Goal: Task Accomplishment & Management: Use online tool/utility

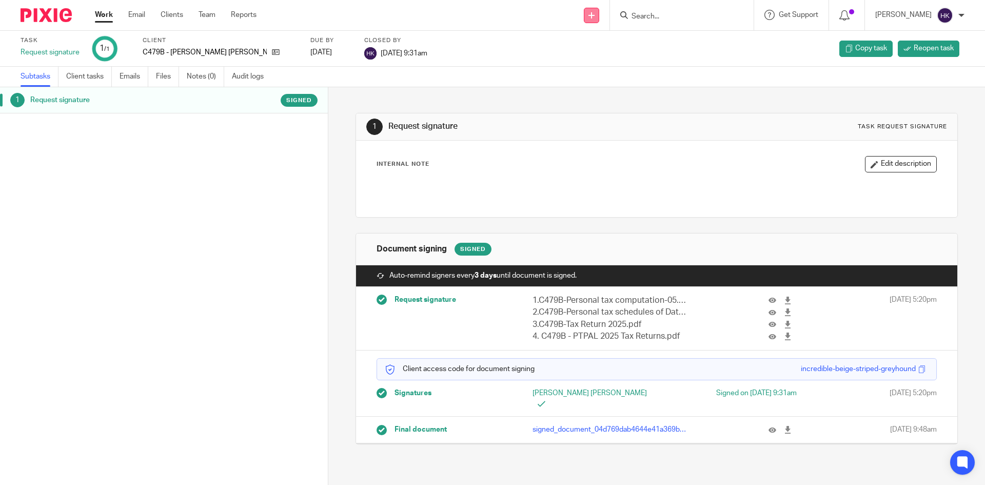
click at [595, 17] on icon at bounding box center [592, 15] width 6 height 6
click at [594, 95] on link "Request signature" at bounding box center [602, 93] width 72 height 15
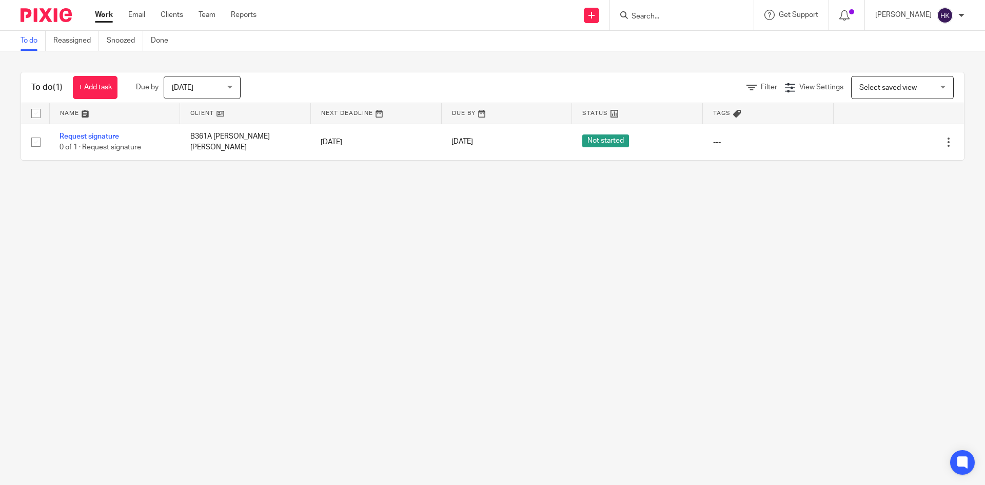
click at [663, 16] on input "Search" at bounding box center [677, 16] width 92 height 9
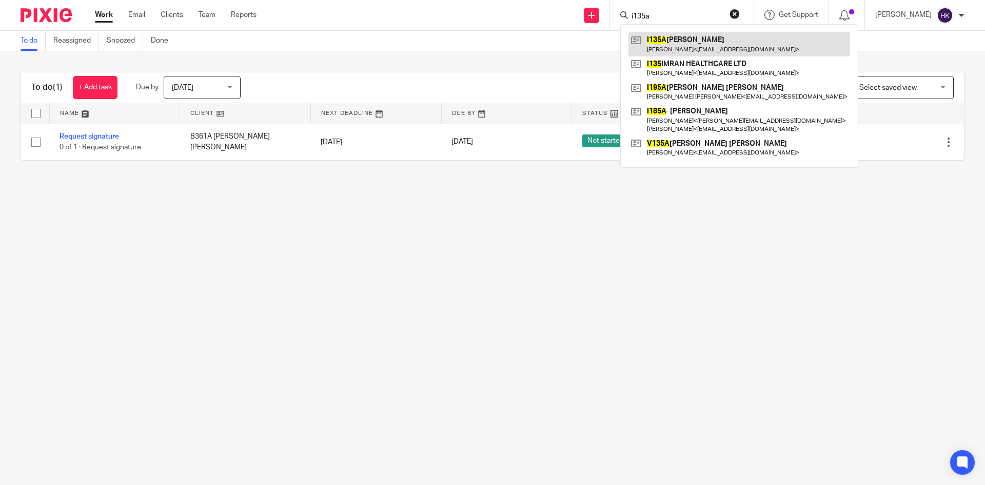
type input "i135a"
click at [683, 43] on link at bounding box center [740, 44] width 222 height 24
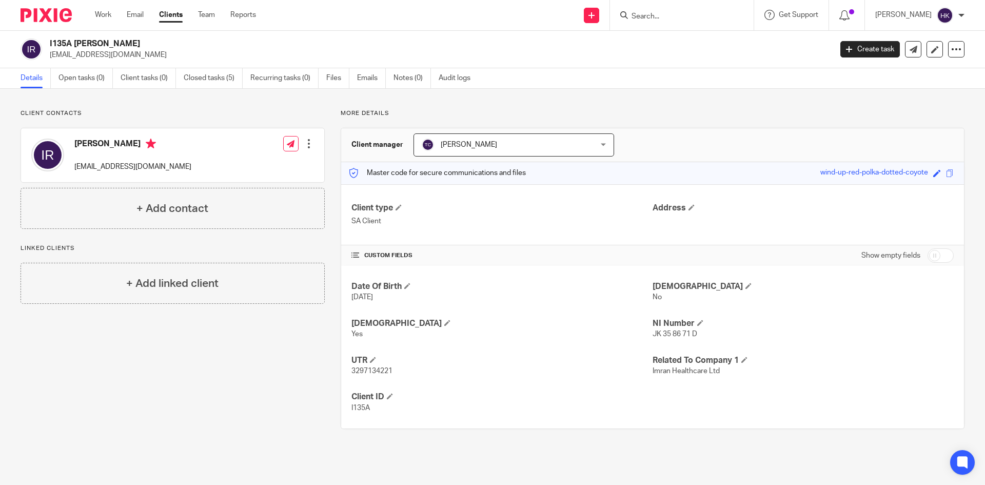
click at [673, 15] on input "Search" at bounding box center [677, 16] width 92 height 9
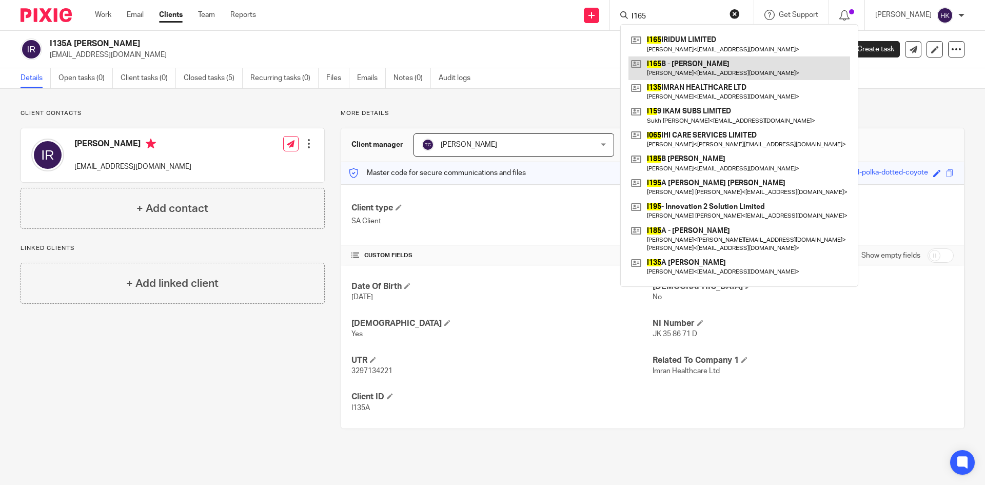
type input "I165"
click at [680, 66] on link at bounding box center [740, 68] width 222 height 24
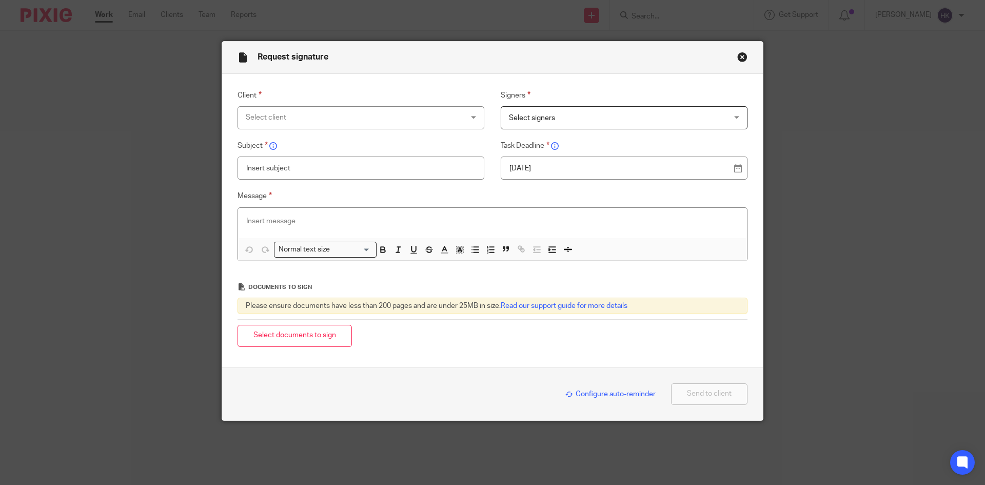
click at [285, 116] on div "Select client" at bounding box center [341, 118] width 191 height 22
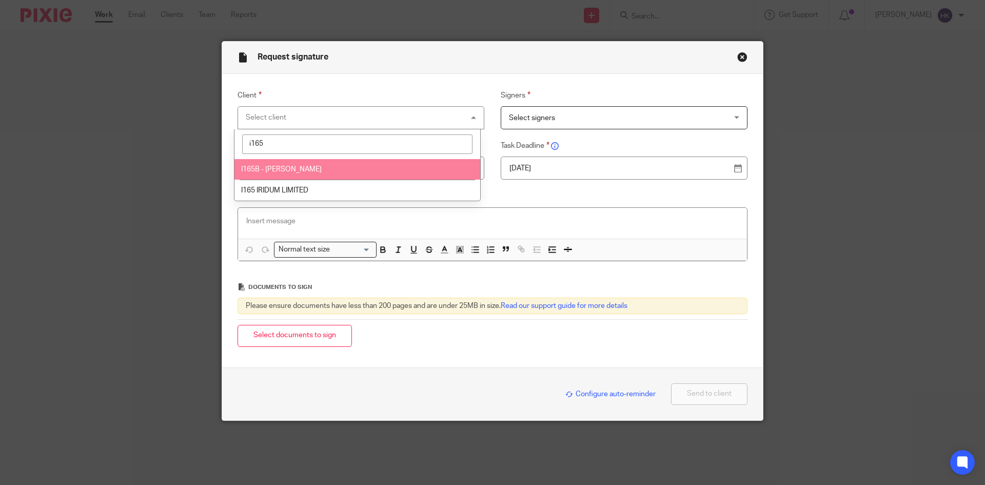
type input "i165"
click at [287, 171] on span "I165B - [PERSON_NAME]" at bounding box center [281, 169] width 81 height 7
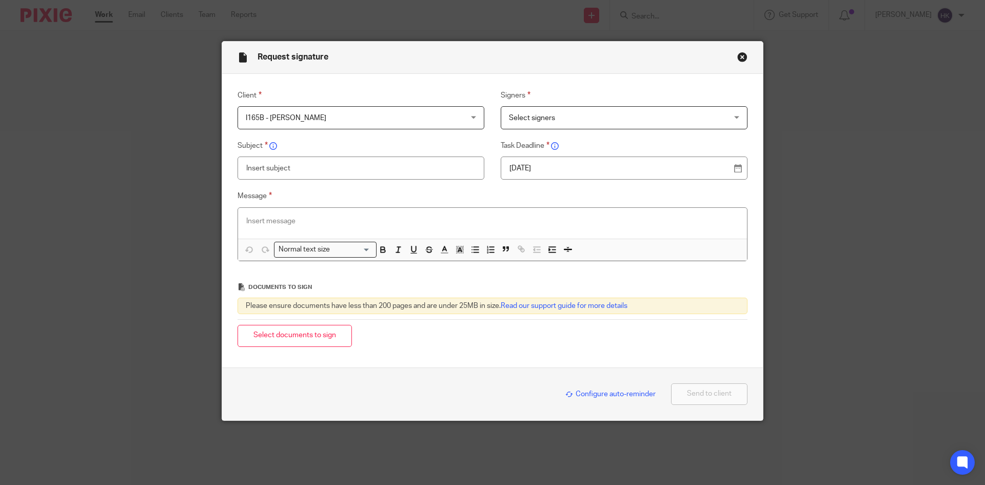
click at [583, 118] on span "Select signers" at bounding box center [604, 118] width 191 height 22
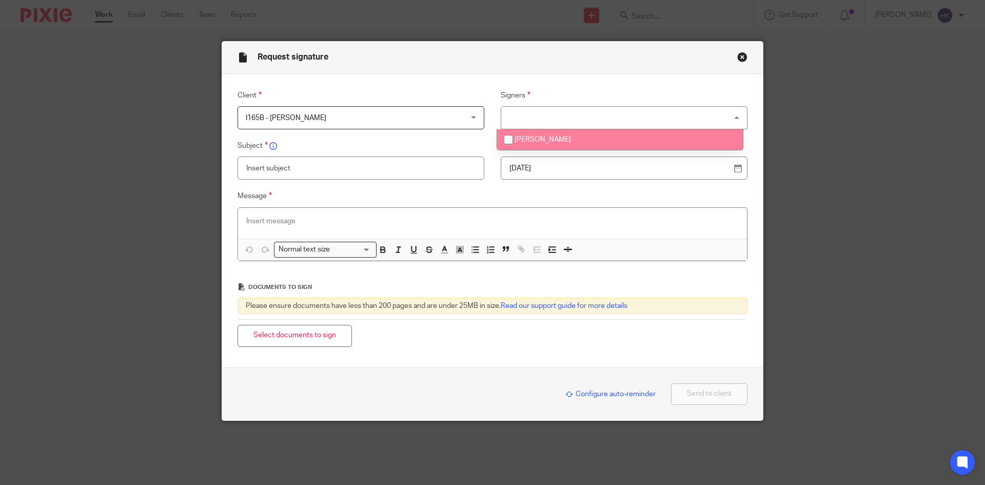
click at [581, 144] on li "Michelle Astbury" at bounding box center [620, 139] width 246 height 21
checkbox input "true"
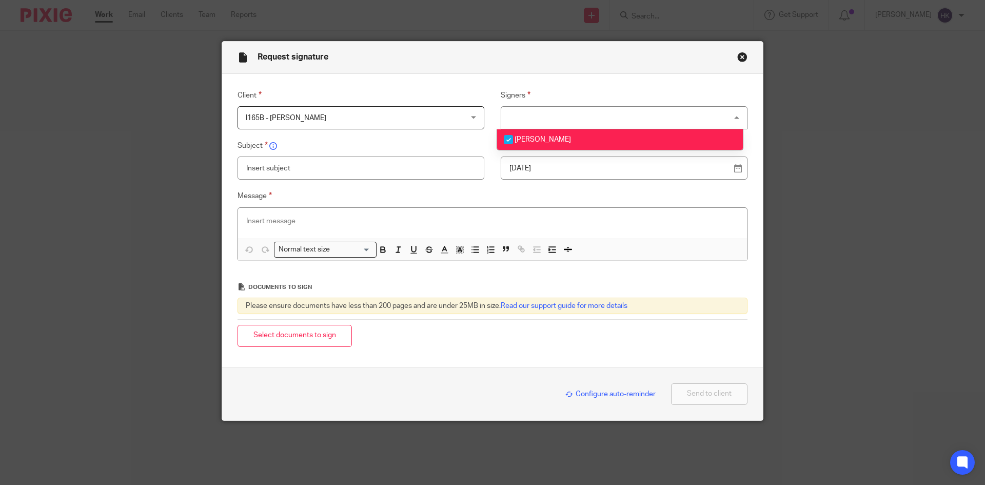
click at [601, 176] on div "21 Aug 2025" at bounding box center [624, 168] width 247 height 23
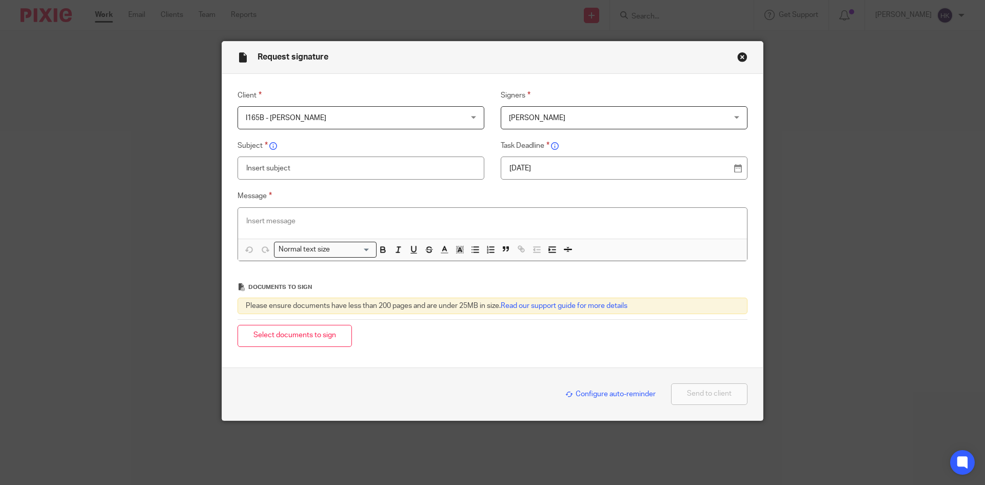
click at [633, 172] on p "[DATE]" at bounding box center [620, 168] width 221 height 10
click at [268, 169] on input "text" at bounding box center [361, 168] width 247 height 23
type input "i"
type input "I165B - Personal Tax Return Pack"
paste div
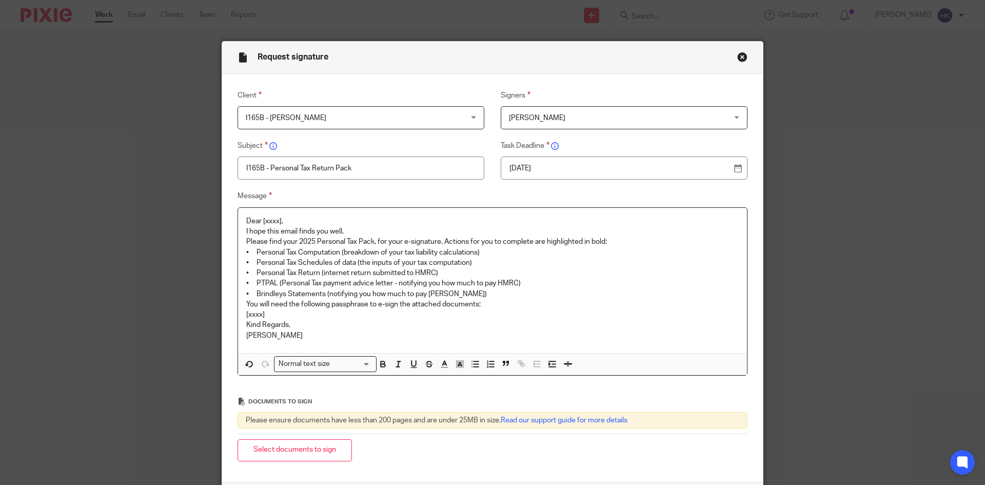
click at [289, 219] on p "Dear [xxxx]," at bounding box center [492, 221] width 493 height 10
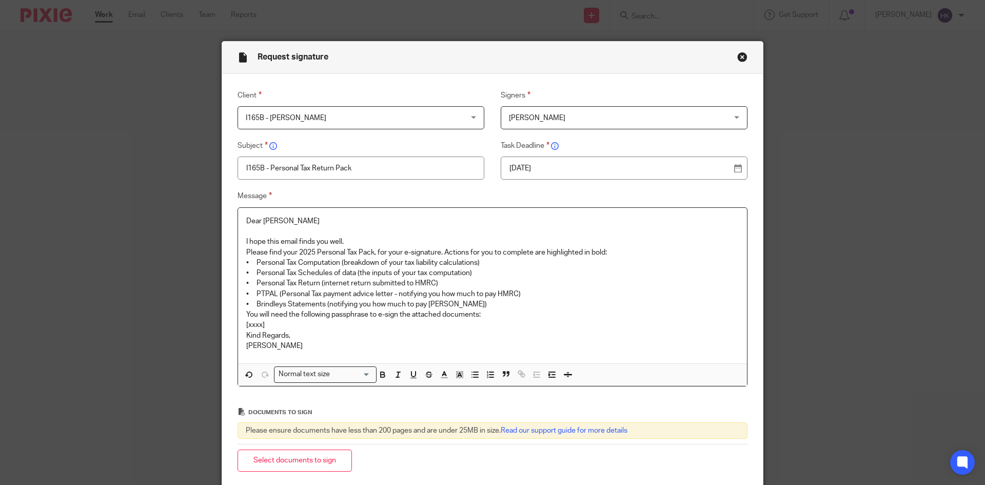
click at [341, 238] on p "I hope this email finds you well." at bounding box center [492, 242] width 493 height 10
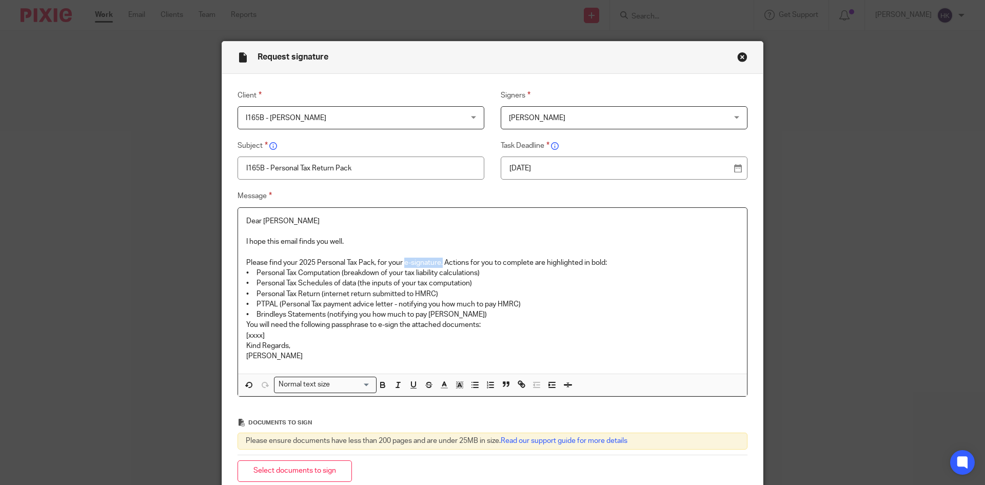
drag, startPoint x: 403, startPoint y: 261, endPoint x: 441, endPoint y: 261, distance: 38.5
click at [441, 261] on p "Please find your 2025 Personal Tax Pack, for your e-signature. Actions for you …" at bounding box center [492, 263] width 493 height 10
click at [612, 264] on p "Please find your 2025 Personal Tax Pack, for your e-signature. Actions for you …" at bounding box center [492, 263] width 493 height 10
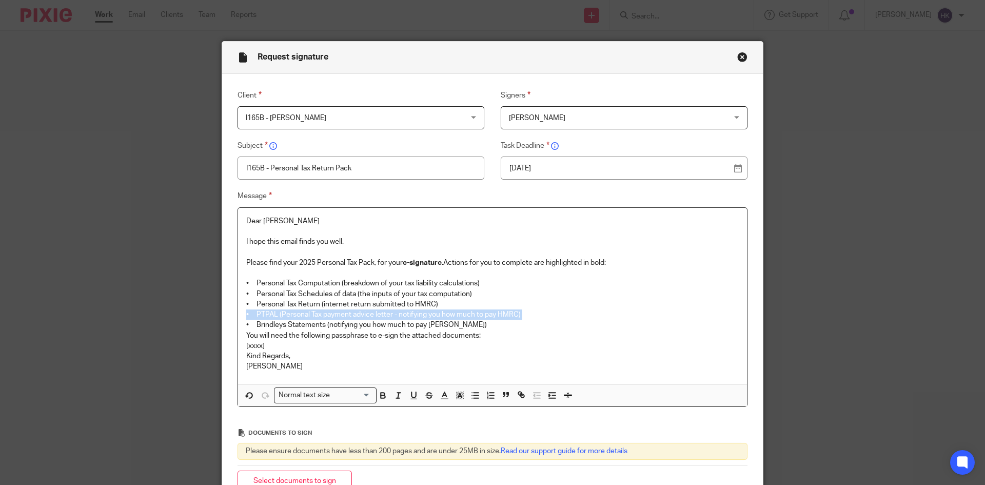
drag, startPoint x: 243, startPoint y: 323, endPoint x: 241, endPoint y: 318, distance: 5.7
click at [241, 318] on div "Dear Michelle I hope this email finds you well. Please find your 2025 Personal …" at bounding box center [492, 296] width 509 height 177
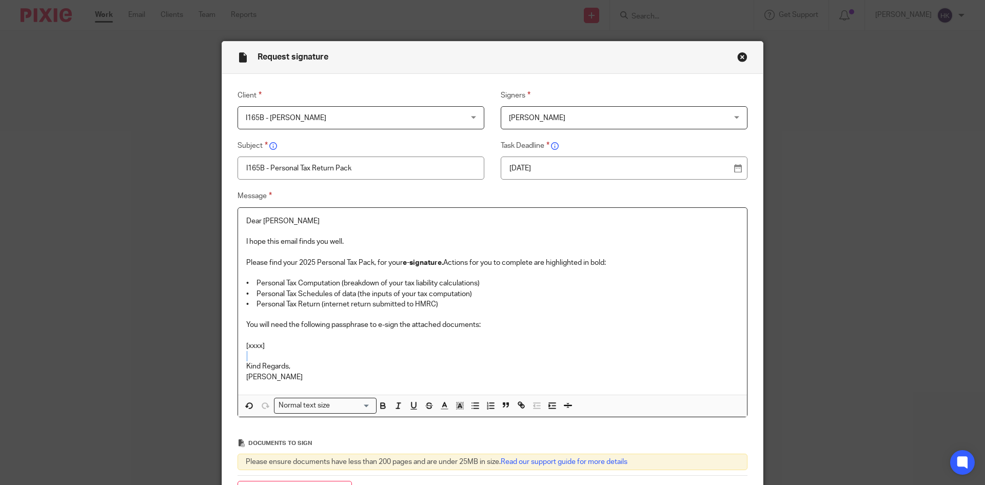
drag, startPoint x: 282, startPoint y: 345, endPoint x: 206, endPoint y: 351, distance: 76.7
click at [206, 351] on div "Request signature Client I165B - Miss Michelle Jane Astbury I165B - Miss Michel…" at bounding box center [492, 242] width 985 height 485
click at [271, 347] on p "[xxxx]" at bounding box center [492, 346] width 493 height 10
drag, startPoint x: 270, startPoint y: 345, endPoint x: 234, endPoint y: 346, distance: 35.9
click at [238, 346] on div "Dear Michelle I hope this email finds you well. Please find your 2025 Personal …" at bounding box center [492, 301] width 509 height 187
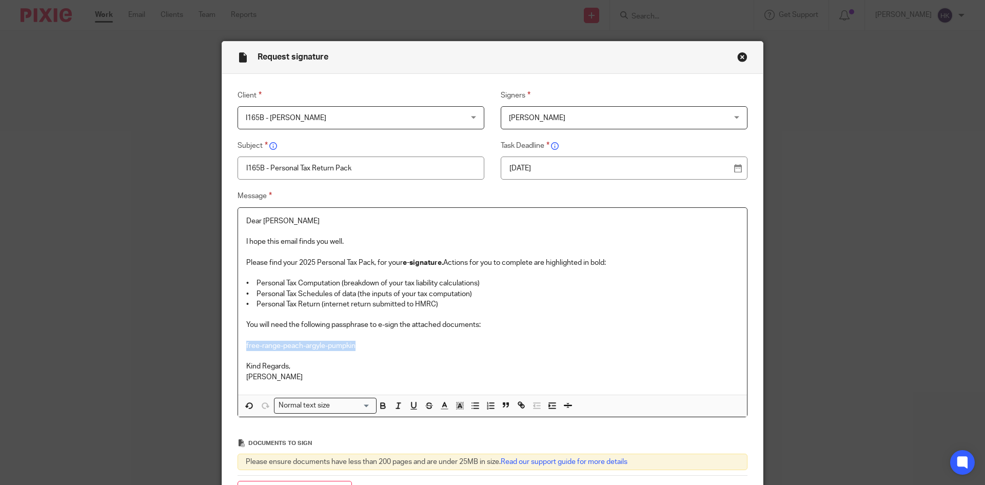
drag, startPoint x: 355, startPoint y: 347, endPoint x: 237, endPoint y: 348, distance: 118.0
click at [238, 348] on div "Dear Michelle I hope this email finds you well. Please find your 2025 Personal …" at bounding box center [492, 301] width 509 height 187
click at [289, 405] on div "Normal text size" at bounding box center [323, 404] width 97 height 13
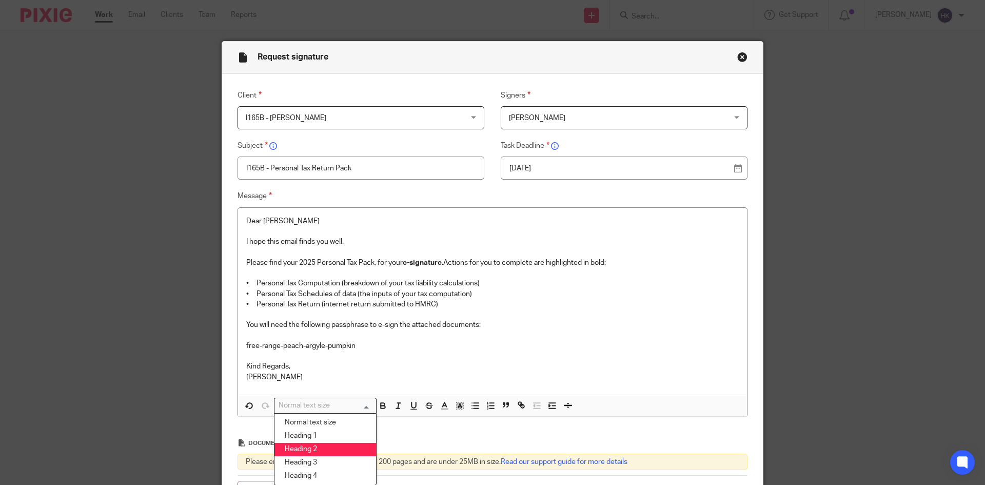
click at [291, 446] on li "Heading 2" at bounding box center [326, 449] width 102 height 13
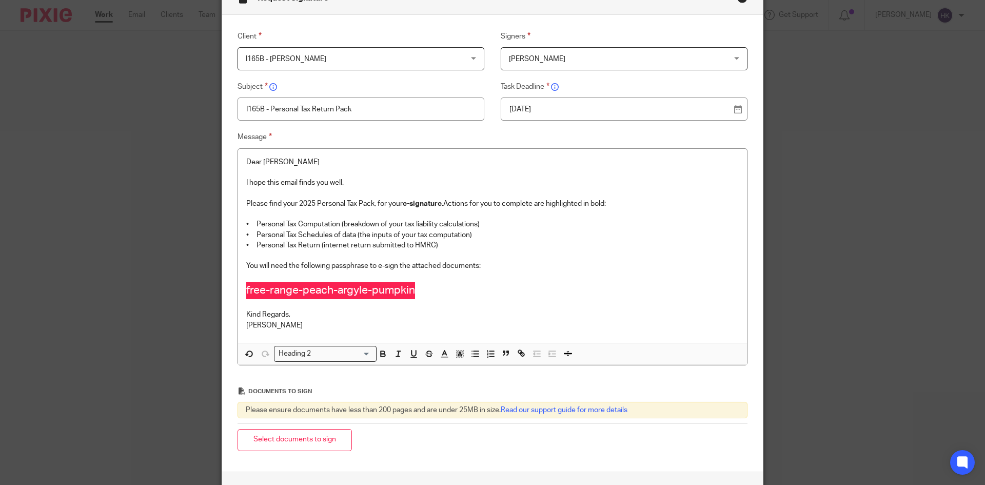
scroll to position [140, 0]
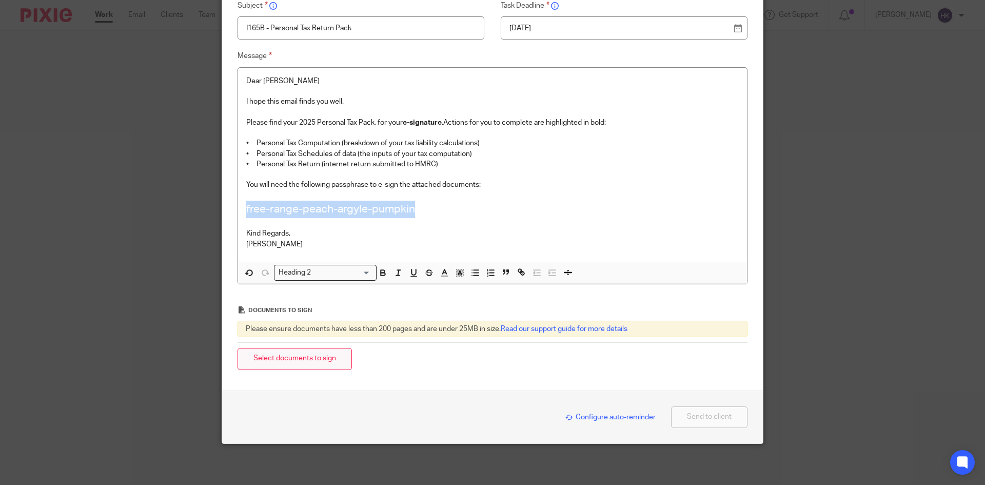
click at [277, 363] on button "Select documents to sign" at bounding box center [295, 359] width 114 height 22
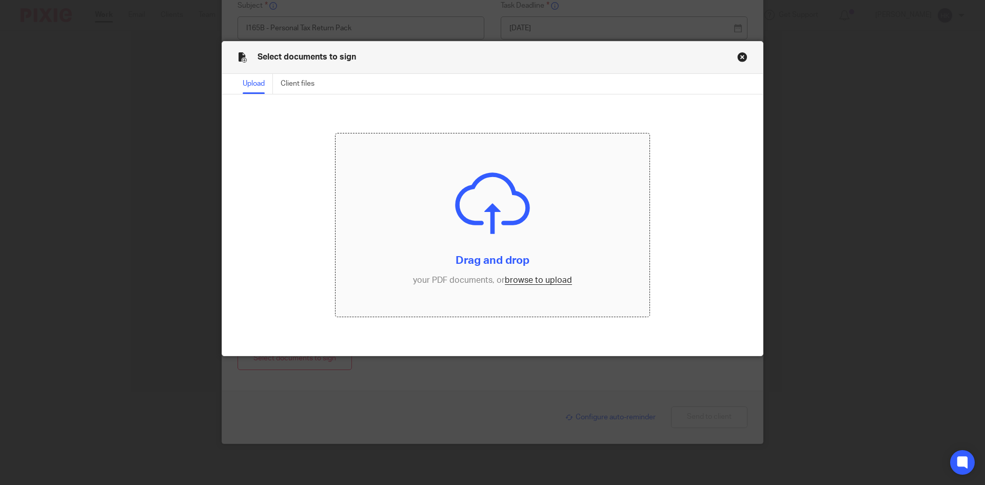
click at [537, 278] on input "file" at bounding box center [493, 225] width 315 height 184
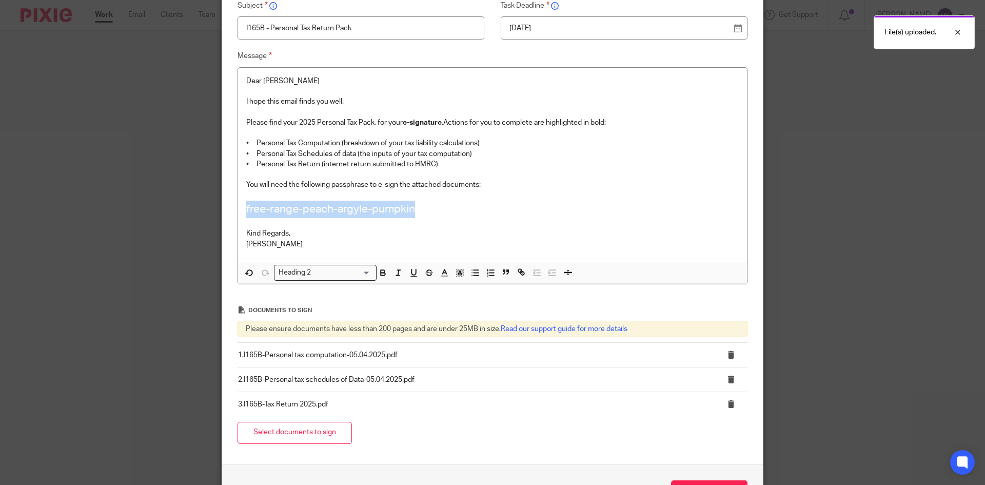
scroll to position [214, 0]
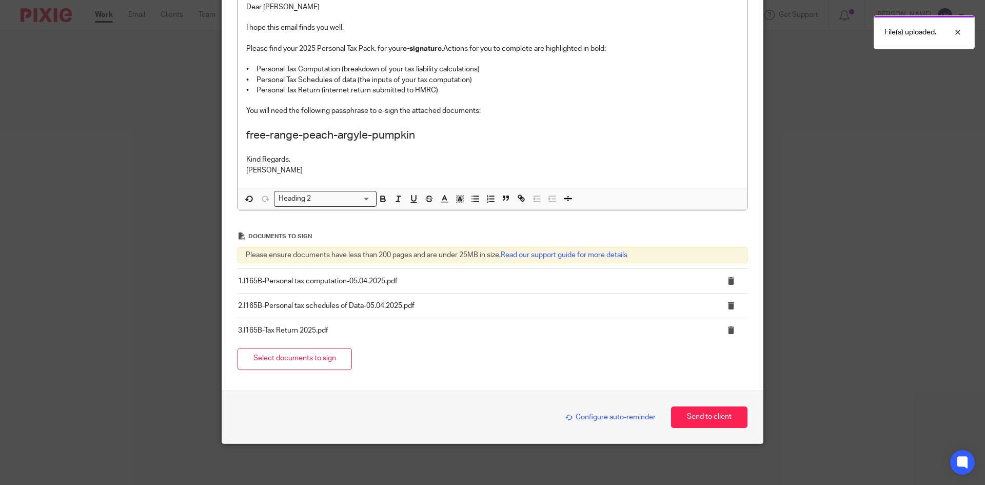
click at [597, 410] on div "Configure auto-reminder Send to client" at bounding box center [493, 417] width 510 height 22
click at [599, 414] on span "Configure auto-reminder" at bounding box center [610, 417] width 90 height 7
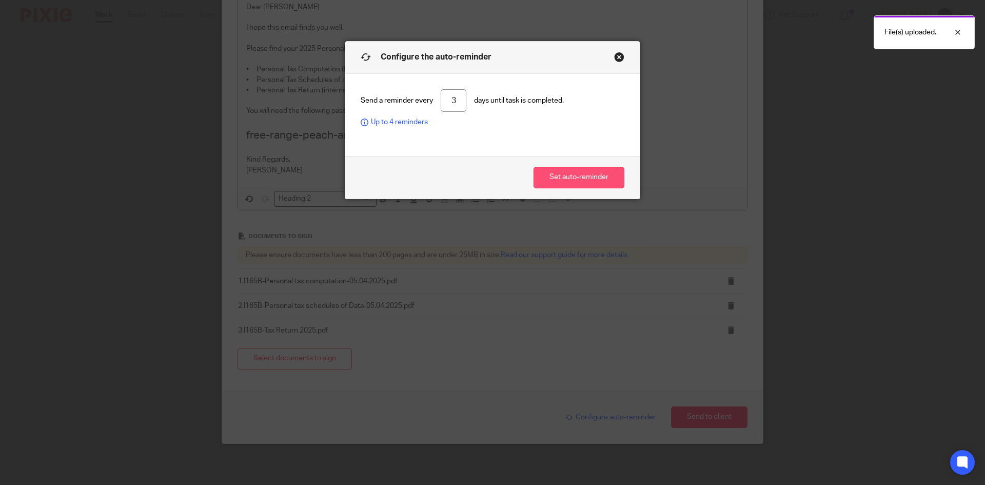
click at [579, 179] on button "Set auto-reminder" at bounding box center [579, 178] width 91 height 22
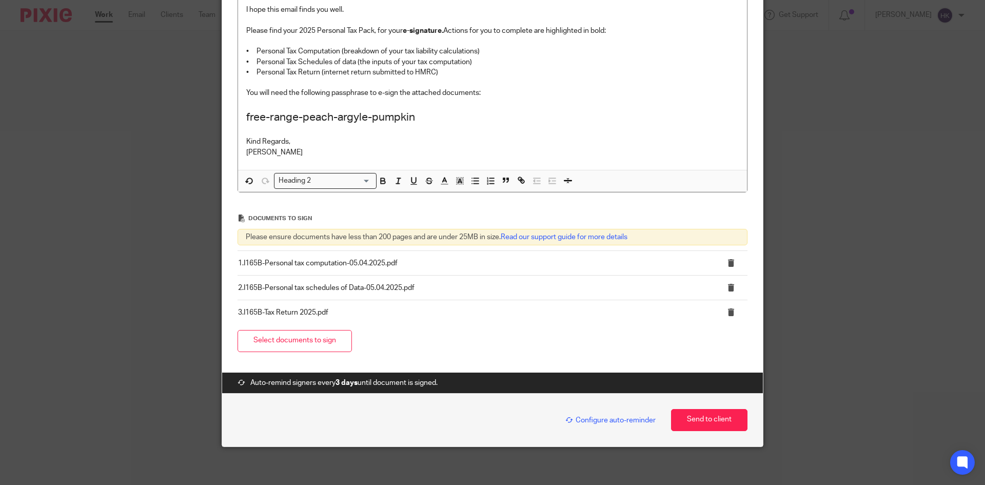
scroll to position [235, 0]
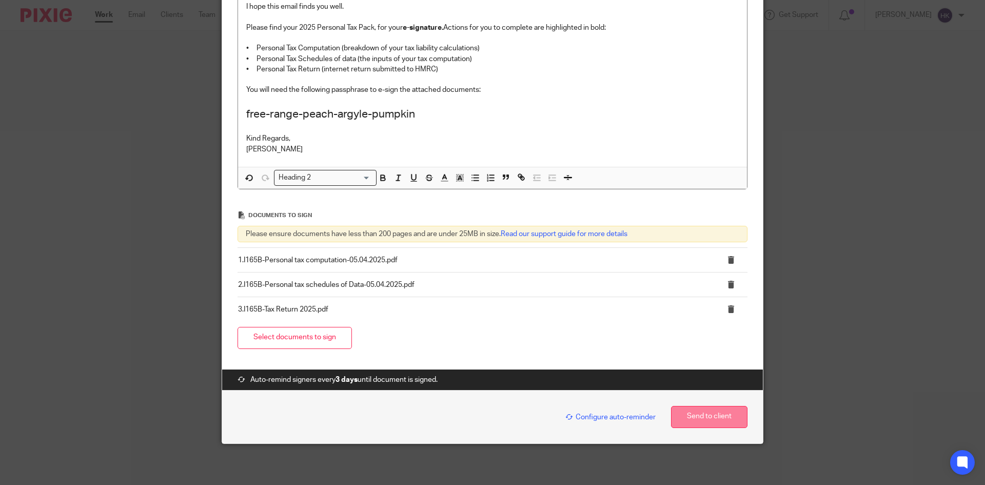
click at [711, 415] on button "Send to client" at bounding box center [709, 417] width 76 height 22
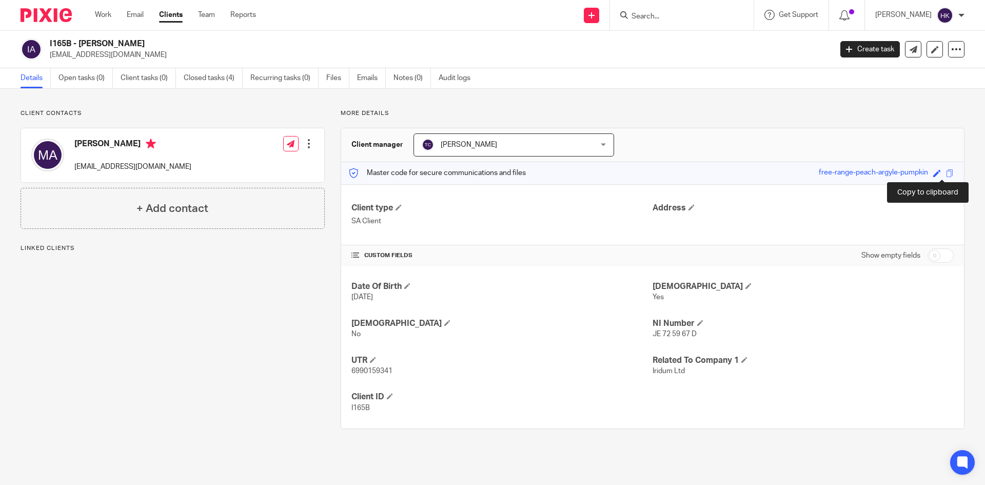
click at [946, 170] on span at bounding box center [950, 173] width 8 height 8
click at [651, 17] on input "Search" at bounding box center [677, 16] width 92 height 9
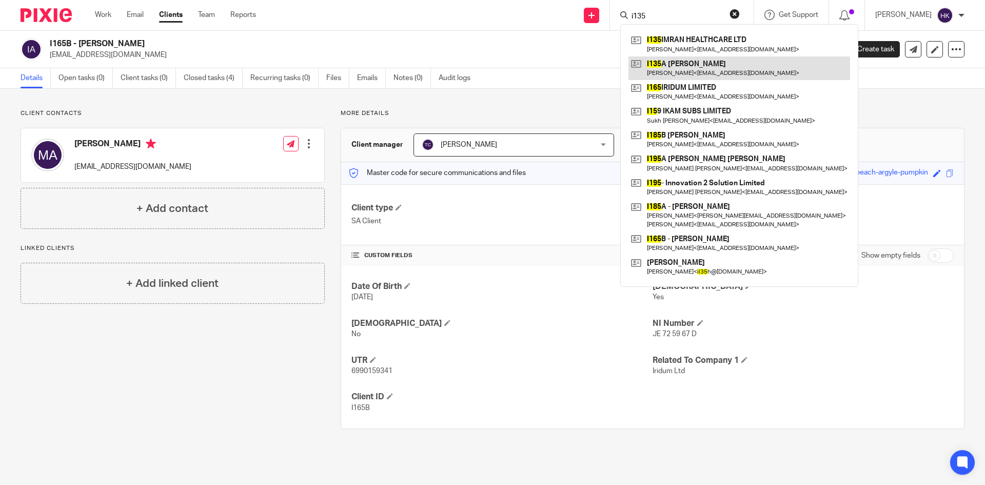
type input "i135"
click at [661, 69] on link at bounding box center [740, 68] width 222 height 24
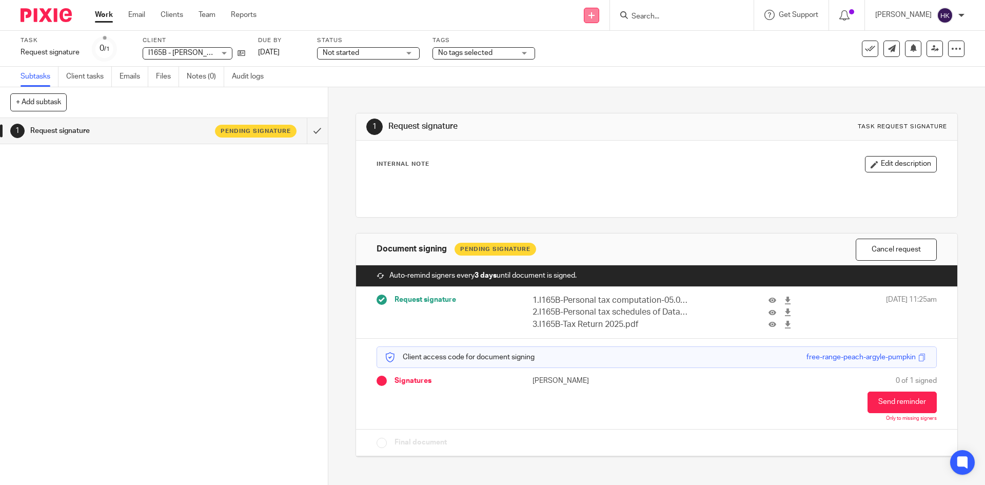
click at [599, 19] on link at bounding box center [591, 15] width 15 height 15
click at [607, 96] on link "Request signature" at bounding box center [602, 93] width 72 height 15
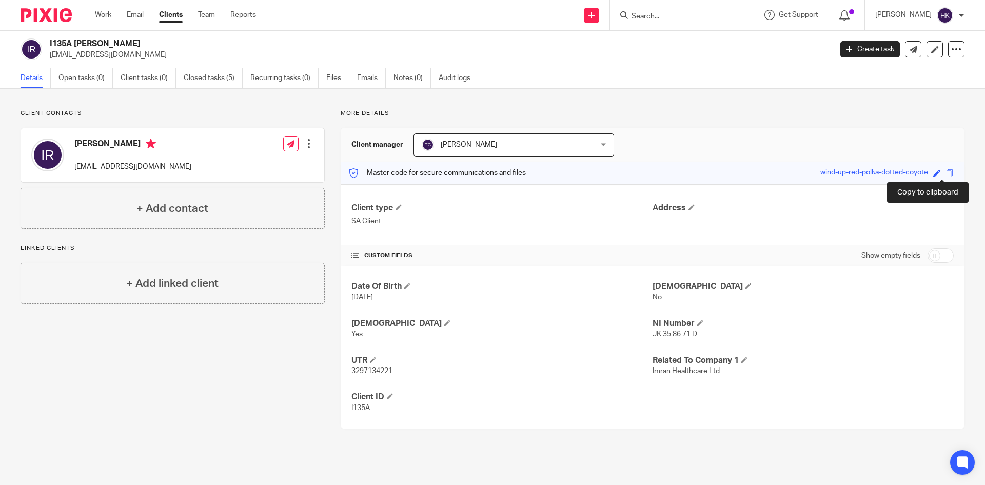
drag, startPoint x: 944, startPoint y: 173, endPoint x: 955, endPoint y: 172, distance: 11.8
click at [946, 173] on span at bounding box center [950, 173] width 8 height 8
click at [674, 10] on form at bounding box center [685, 15] width 109 height 13
click at [662, 17] on input "Search" at bounding box center [677, 16] width 92 height 9
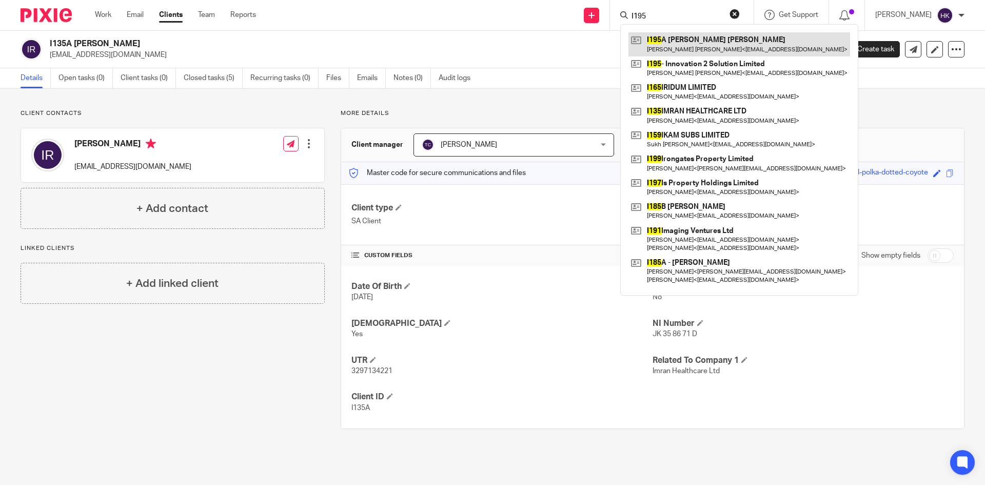
type input "I195"
click at [701, 43] on link at bounding box center [740, 44] width 222 height 24
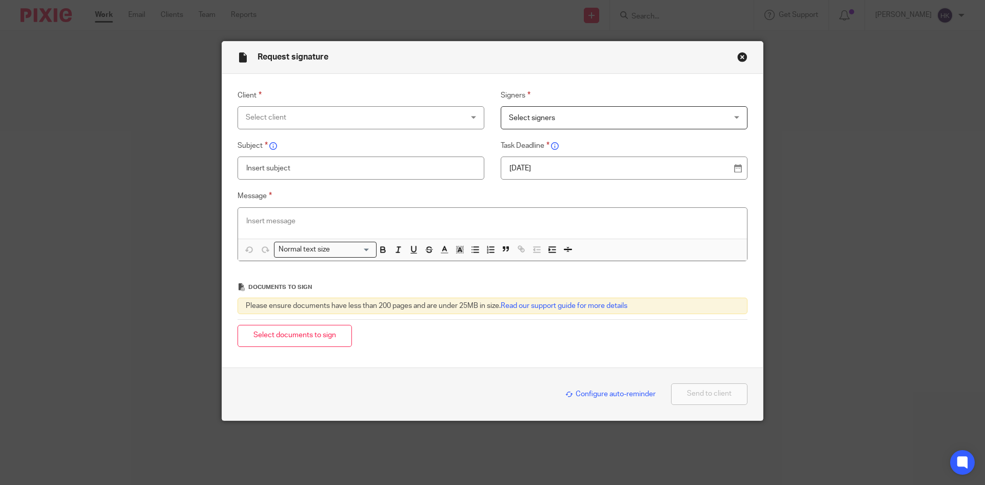
click at [295, 115] on div "Select client" at bounding box center [341, 118] width 191 height 22
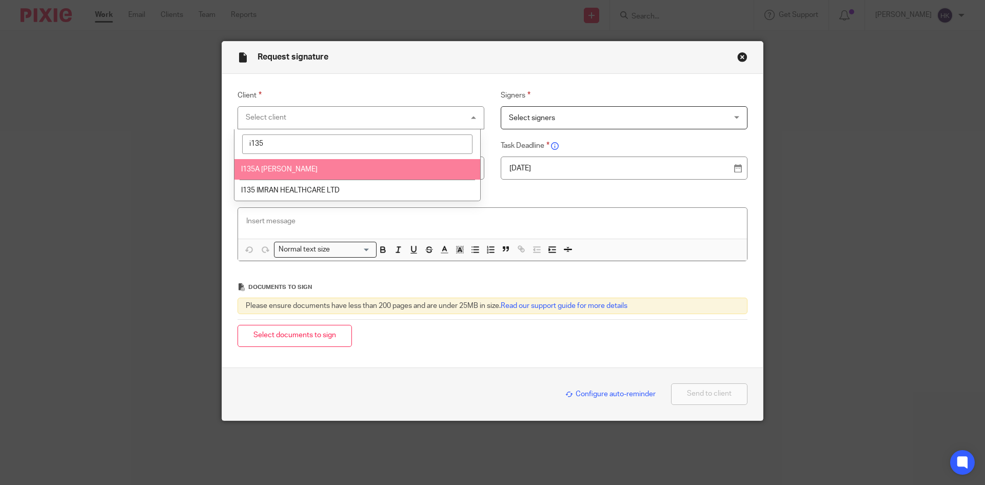
type input "i135"
click at [290, 165] on li "I135A [PERSON_NAME]" at bounding box center [357, 169] width 246 height 21
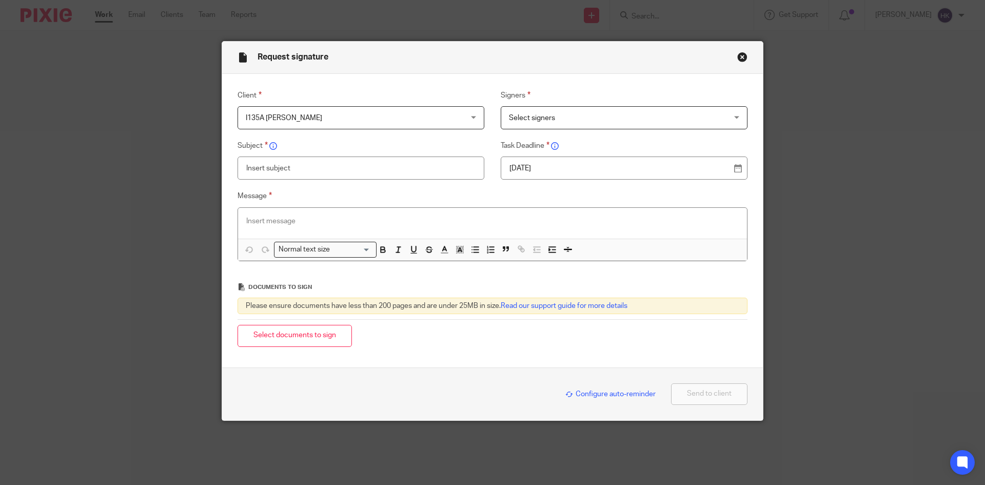
click at [531, 119] on span "Select signers" at bounding box center [532, 117] width 46 height 7
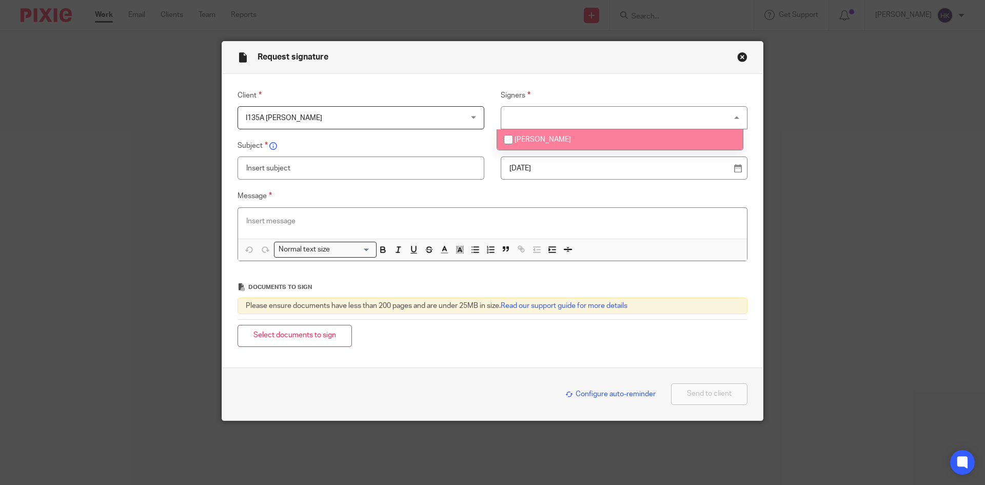
click at [542, 146] on li "[PERSON_NAME]" at bounding box center [620, 139] width 246 height 21
checkbox input "true"
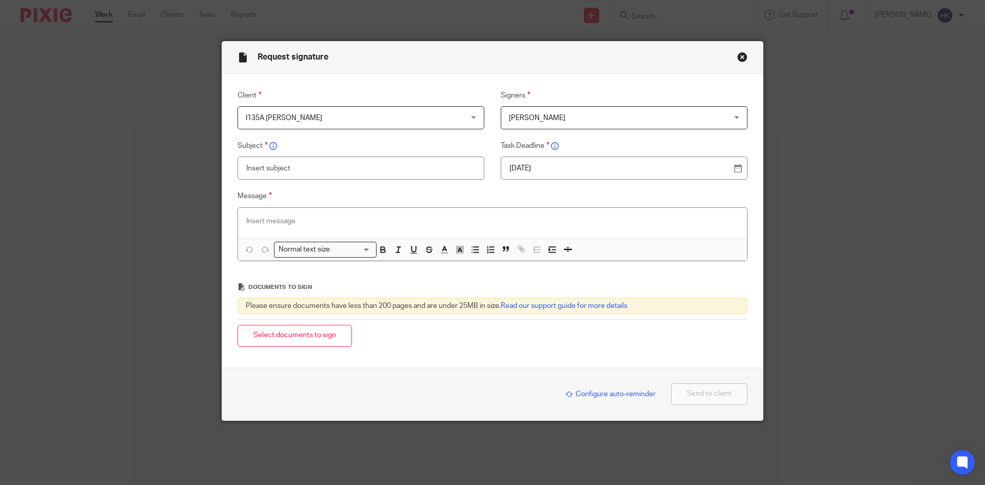
click at [555, 171] on p "[DATE]" at bounding box center [620, 168] width 221 height 10
click at [259, 164] on input "text" at bounding box center [361, 168] width 247 height 23
type input "I135A - Personal Tax Return Pack"
paste div
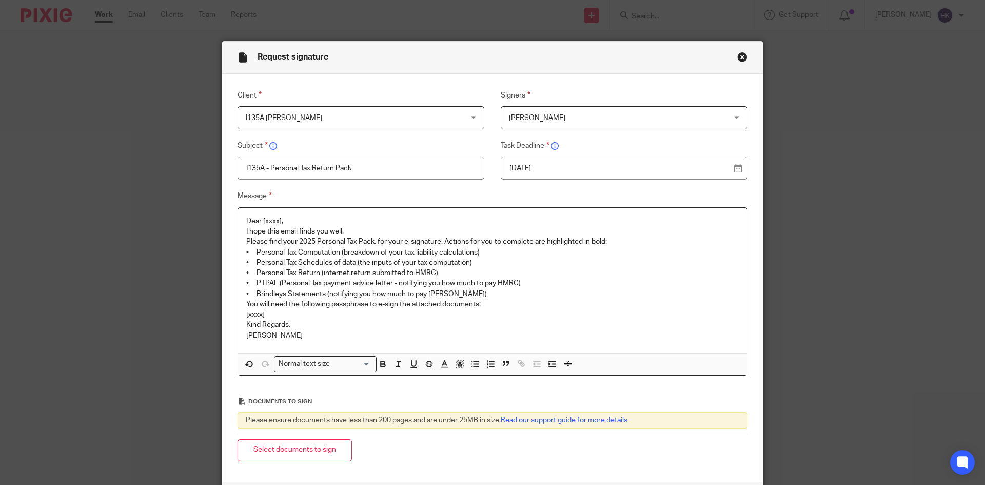
click at [295, 216] on p "Dear [xxxx]," at bounding box center [492, 221] width 493 height 10
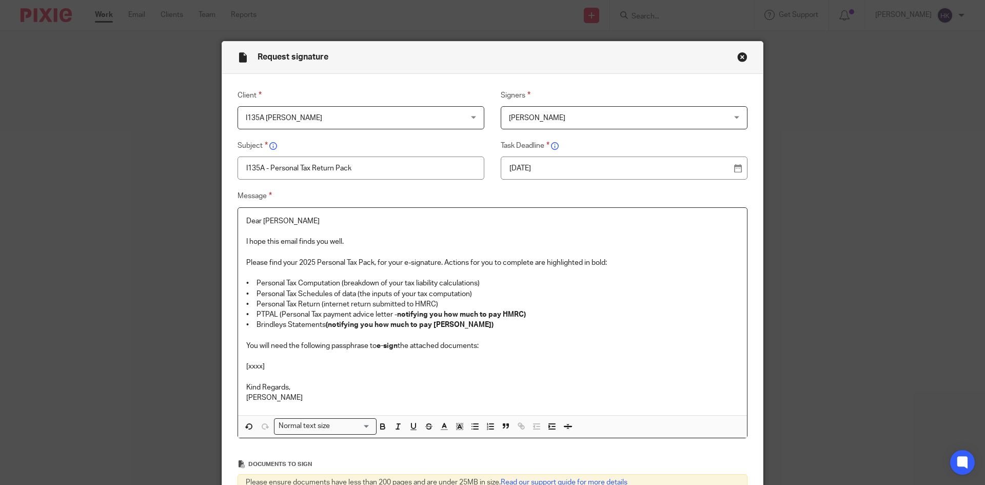
click at [272, 365] on p "[xxxx]" at bounding box center [492, 366] width 493 height 10
click at [300, 424] on div "Normal text size" at bounding box center [323, 425] width 97 height 13
click at [311, 470] on li "Heading 2" at bounding box center [326, 469] width 102 height 13
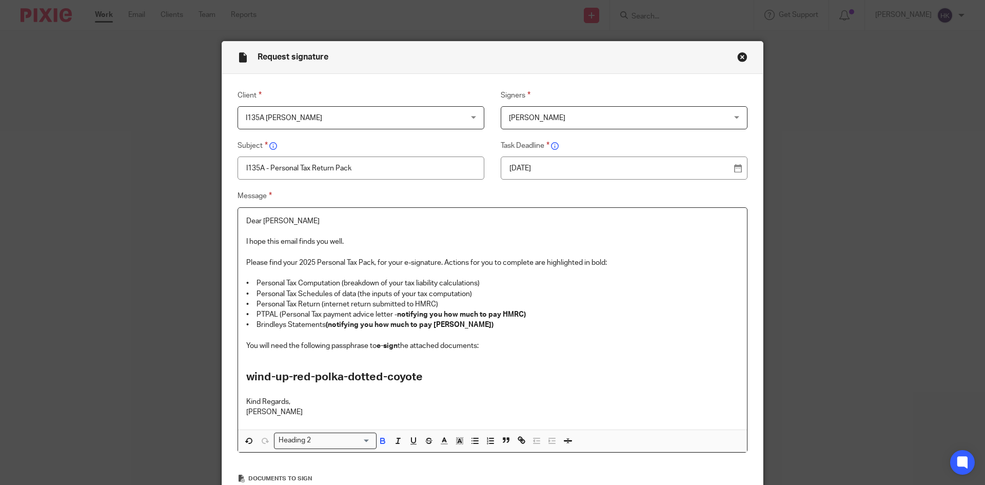
click at [442, 386] on p at bounding box center [492, 391] width 493 height 10
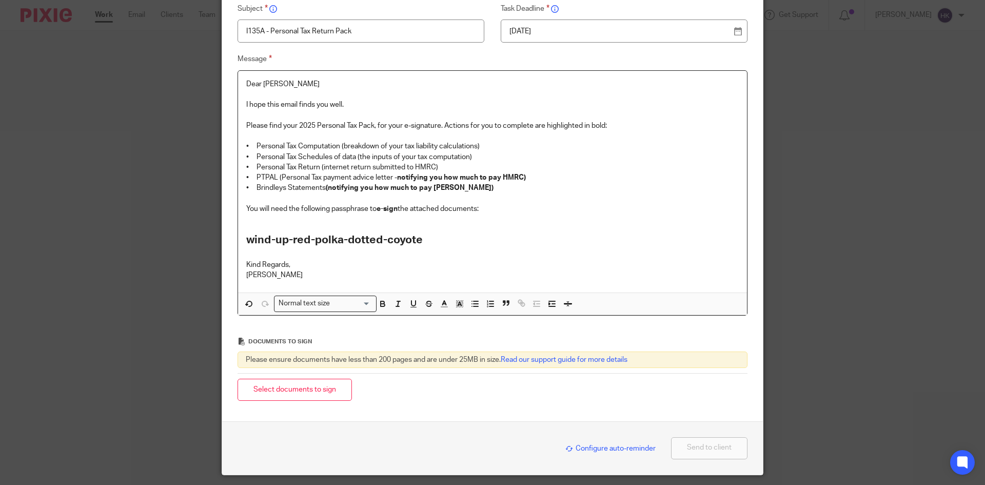
scroll to position [154, 0]
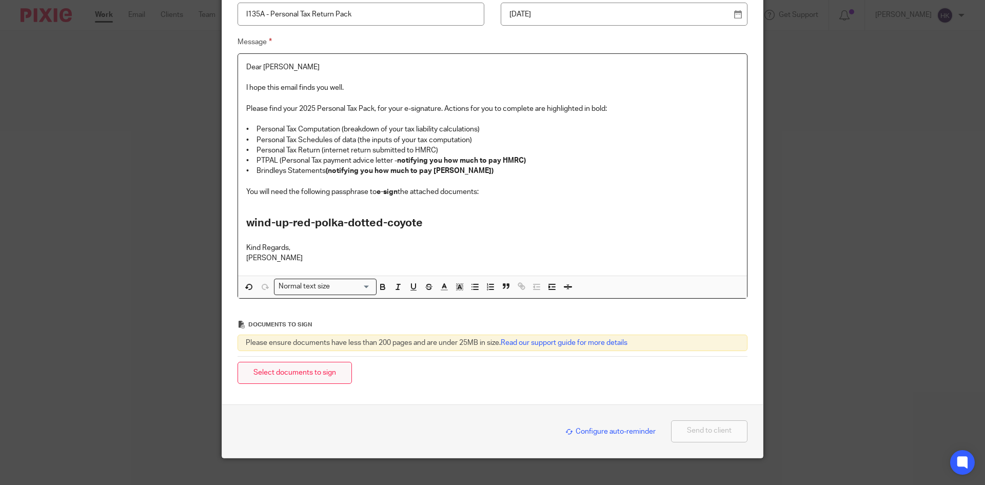
click at [275, 376] on button "Select documents to sign" at bounding box center [295, 373] width 114 height 22
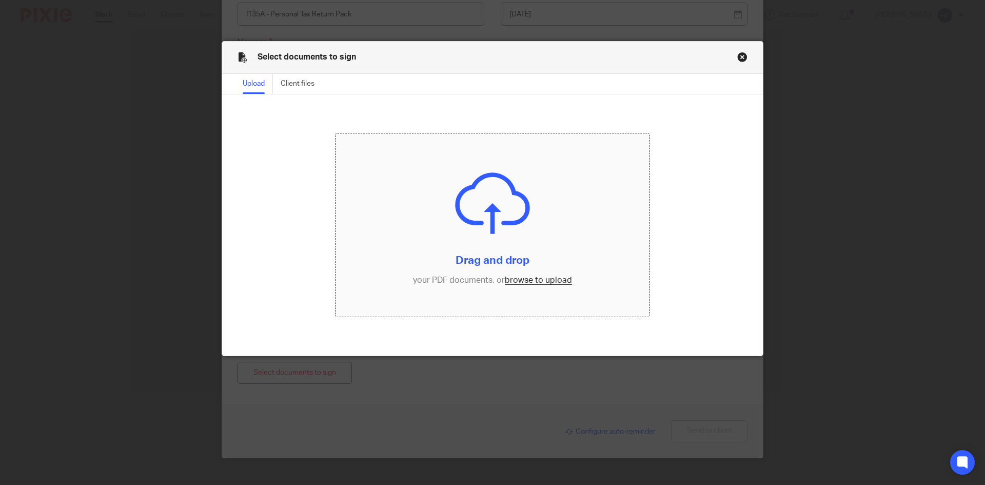
click at [545, 280] on input "file" at bounding box center [493, 225] width 315 height 184
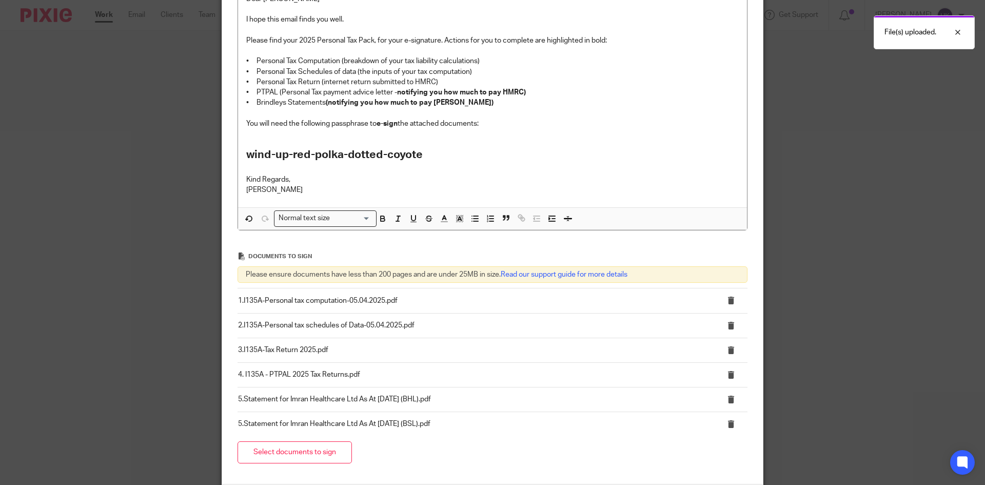
scroll to position [316, 0]
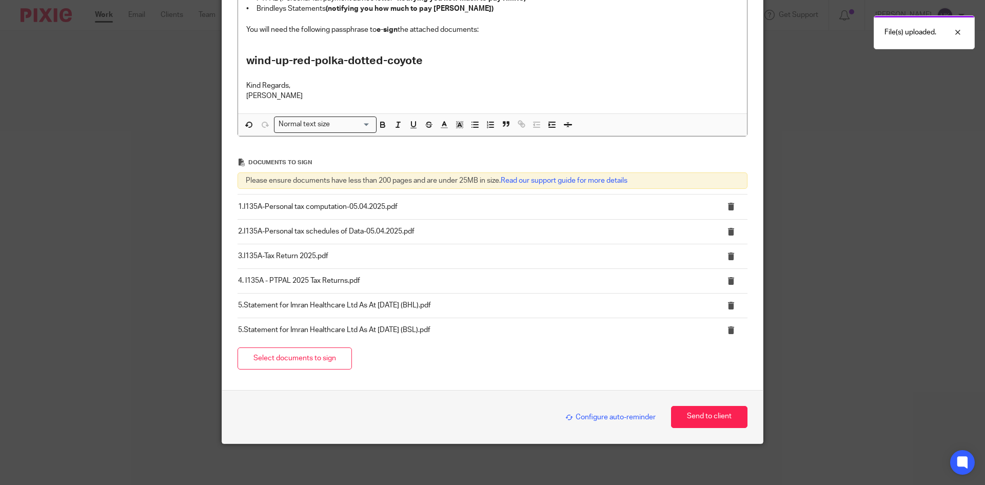
click at [613, 415] on span "Configure auto-reminder" at bounding box center [610, 417] width 90 height 7
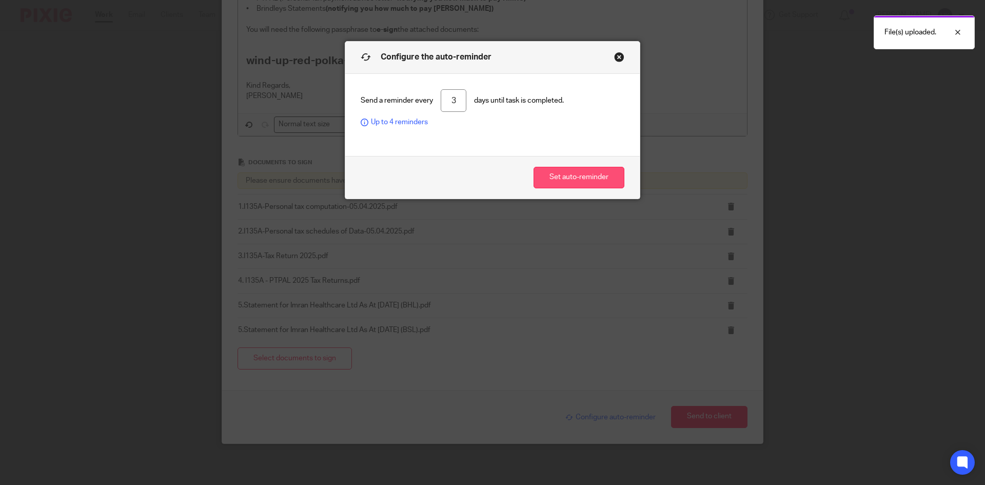
click at [577, 186] on button "Set auto-reminder" at bounding box center [579, 178] width 91 height 22
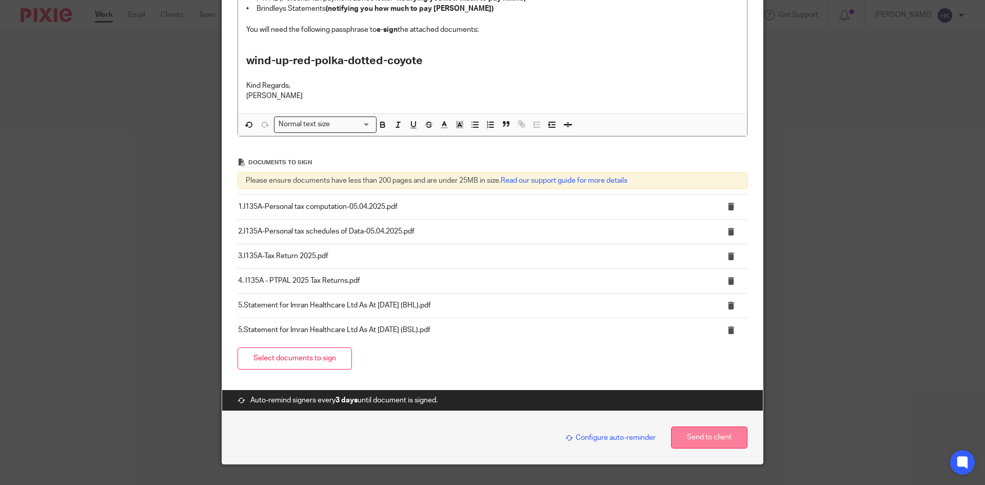
click at [703, 436] on button "Send to client" at bounding box center [709, 437] width 76 height 22
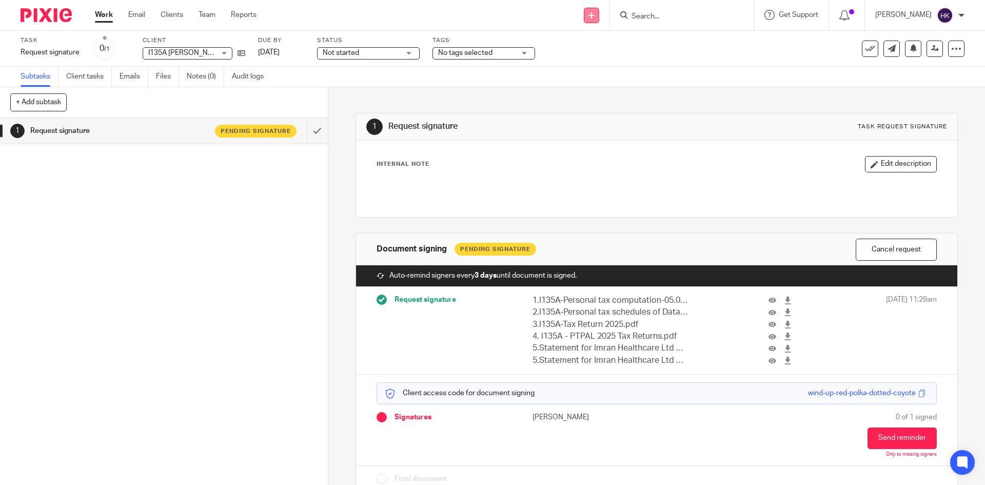
click at [595, 14] on icon at bounding box center [592, 15] width 6 height 6
click at [604, 89] on link "Request signature" at bounding box center [602, 93] width 72 height 15
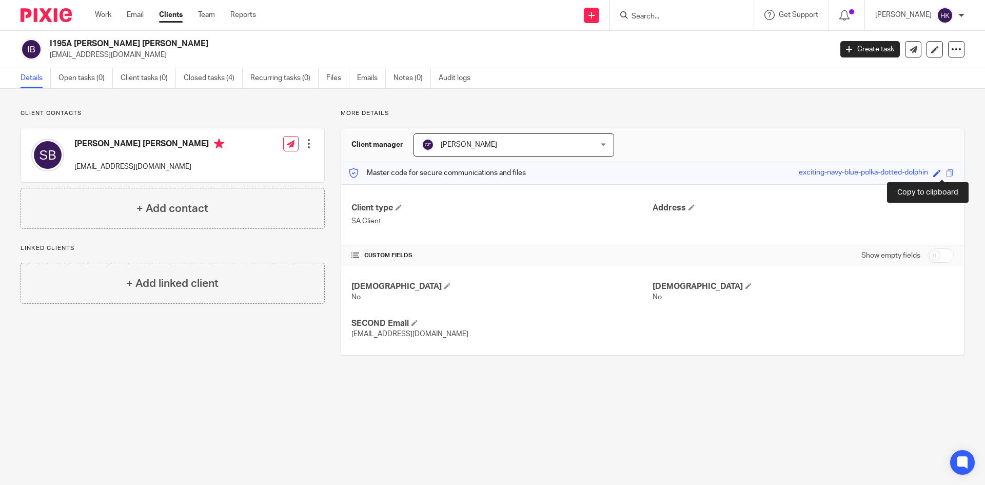
click at [946, 171] on span at bounding box center [950, 173] width 8 height 8
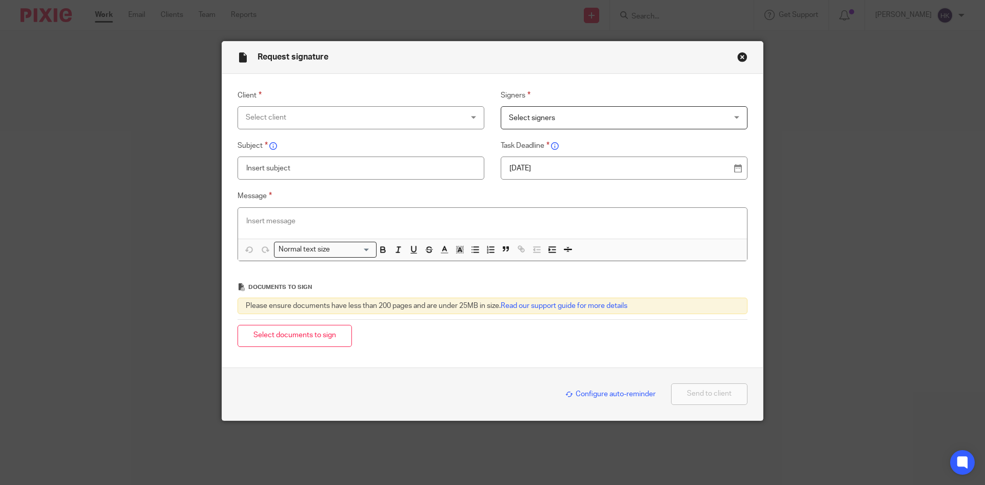
click at [252, 117] on div "Select client" at bounding box center [341, 118] width 191 height 22
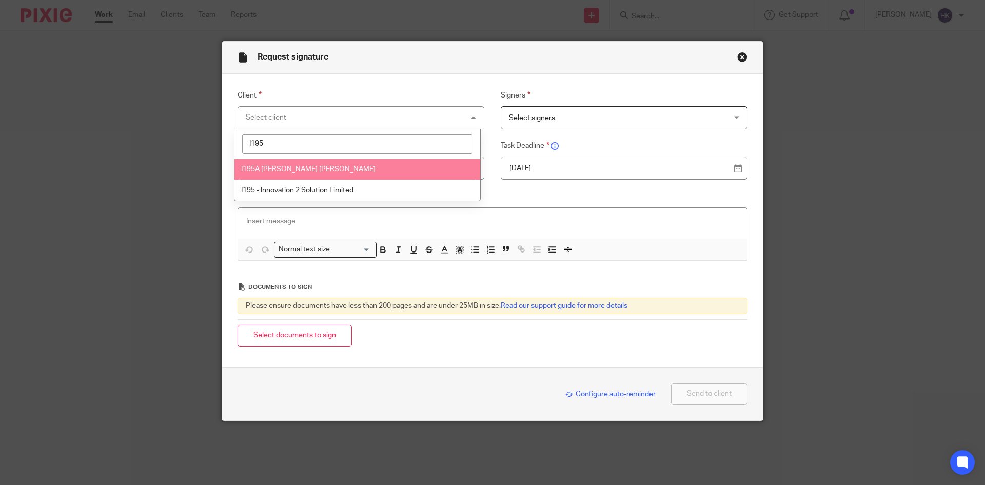
type input "I195"
click at [282, 164] on li "I195A [PERSON_NAME] [PERSON_NAME]" at bounding box center [357, 169] width 246 height 21
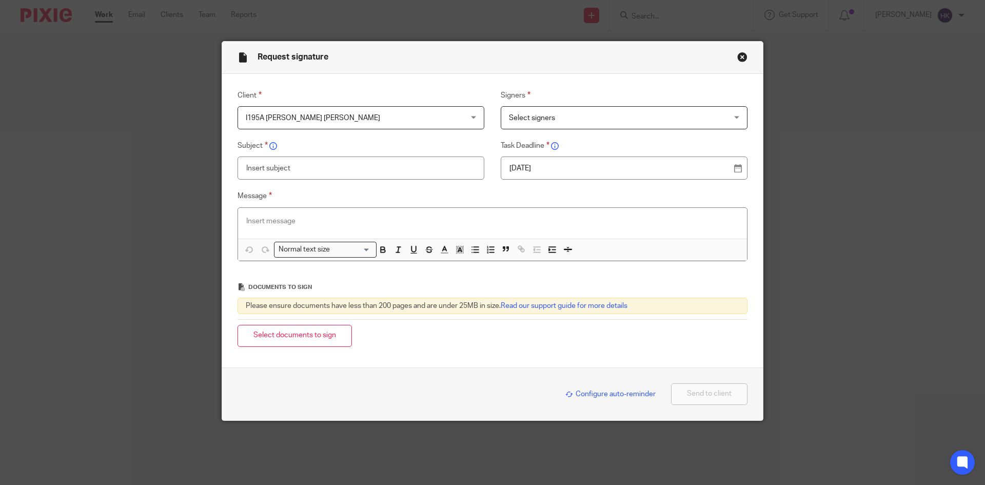
click at [546, 113] on span "Select signers" at bounding box center [604, 118] width 191 height 22
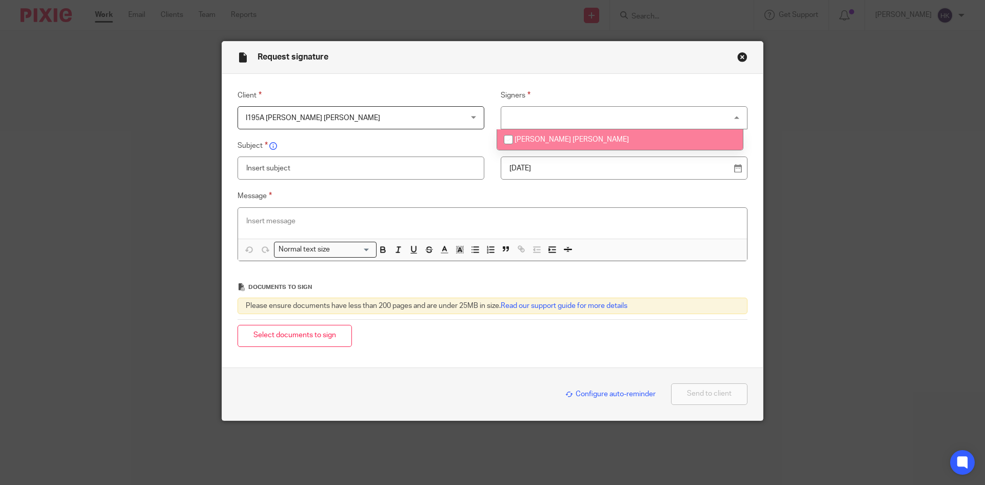
click at [550, 139] on span "[PERSON_NAME] [PERSON_NAME]" at bounding box center [572, 139] width 114 height 7
checkbox input "true"
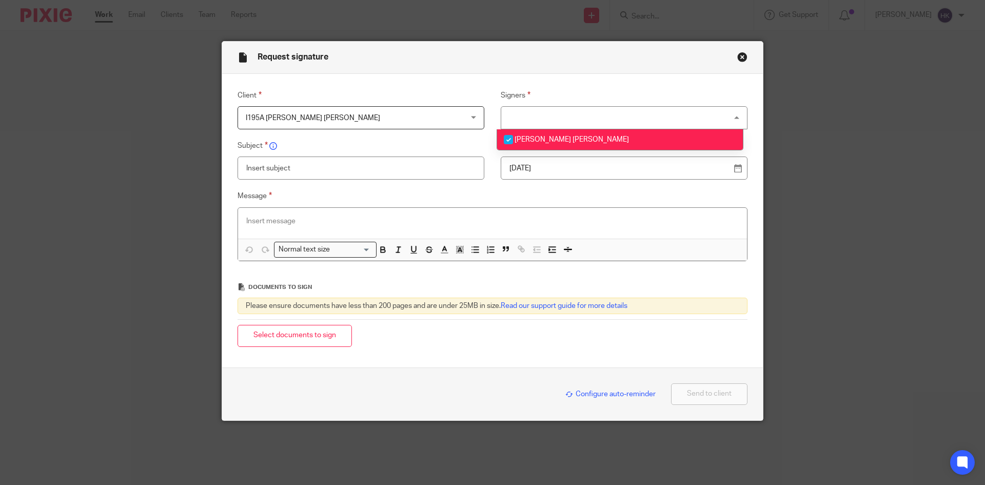
click at [590, 171] on p "21 Aug 2025" at bounding box center [620, 168] width 221 height 10
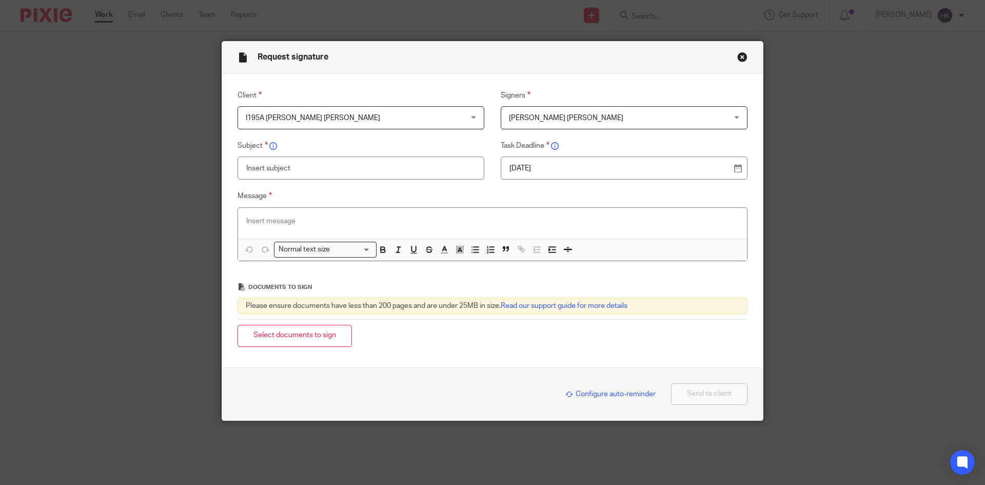
click at [257, 167] on input "text" at bounding box center [361, 168] width 247 height 23
type input "i"
type input "I195A - Personal Tax Return Pack"
paste div
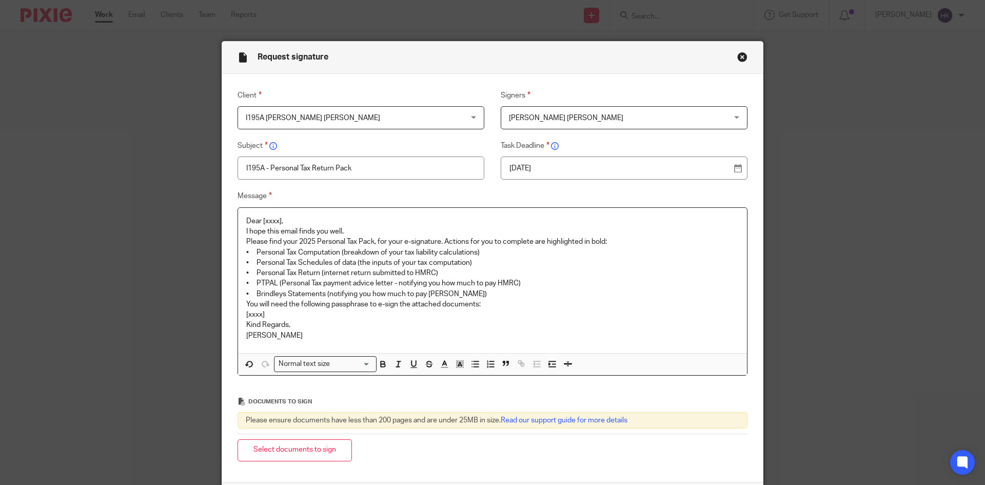
click at [306, 219] on p "Dear [xxxx]," at bounding box center [492, 221] width 493 height 10
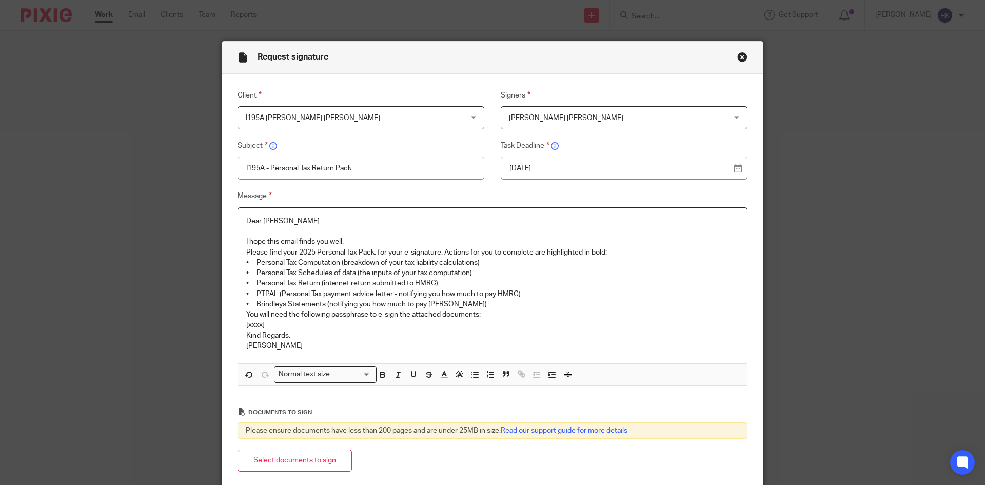
click at [354, 240] on p "I hope this email finds you well." at bounding box center [492, 242] width 493 height 10
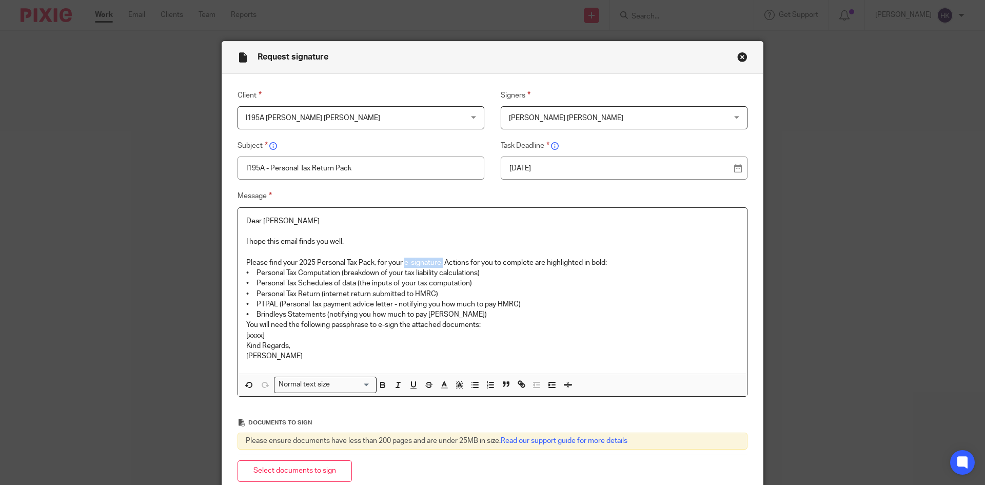
drag, startPoint x: 402, startPoint y: 258, endPoint x: 441, endPoint y: 258, distance: 38.5
click at [441, 258] on p "Please find your 2025 Personal Tax Pack, for your e-signature. Actions for you …" at bounding box center [492, 263] width 493 height 10
click at [621, 262] on p "Please find your 2025 Personal Tax Pack, for your e-signature. Actions for you …" at bounding box center [492, 263] width 493 height 10
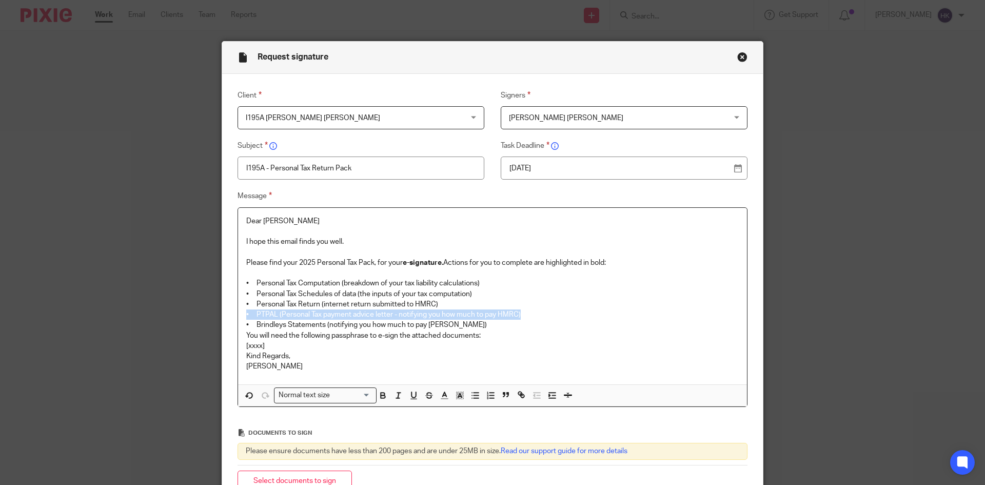
drag, startPoint x: 238, startPoint y: 314, endPoint x: 546, endPoint y: 310, distance: 308.9
click at [546, 310] on div "Dear Simon I hope this email finds you well. Please find your 2025 Personal Tax…" at bounding box center [492, 296] width 509 height 177
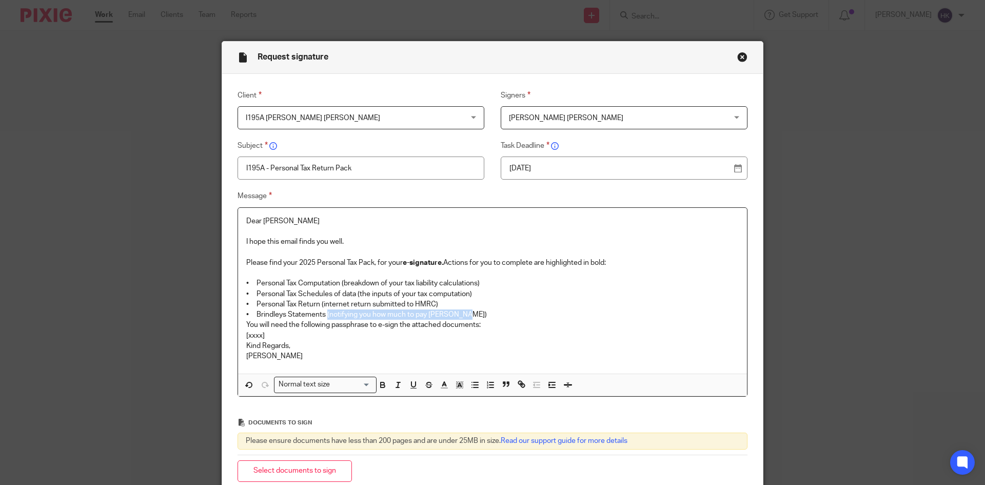
drag, startPoint x: 324, startPoint y: 313, endPoint x: 480, endPoint y: 317, distance: 156.5
click at [480, 317] on p "• Brindleys Statements (notifying you how much to pay Brindleys)" at bounding box center [492, 314] width 493 height 10
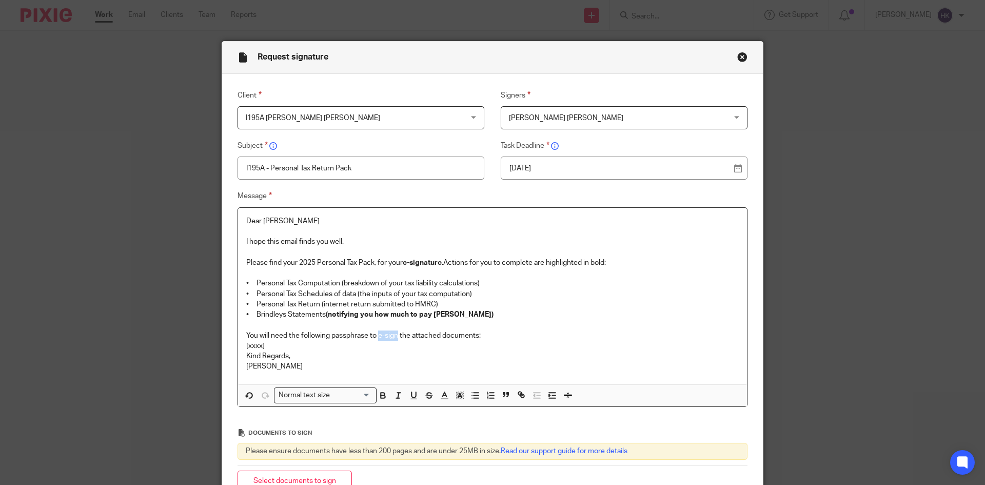
drag, startPoint x: 377, startPoint y: 336, endPoint x: 396, endPoint y: 336, distance: 19.5
click at [396, 336] on p "You will need the following passphrase to e-sign the attached documents:" at bounding box center [492, 335] width 493 height 10
drag, startPoint x: 269, startPoint y: 343, endPoint x: 219, endPoint y: 345, distance: 50.3
click at [222, 345] on div "Message Dear Simon I hope this email finds you well. Please find your 2025 Pers…" at bounding box center [485, 298] width 526 height 217
drag, startPoint x: 383, startPoint y: 343, endPoint x: 229, endPoint y: 344, distance: 153.9
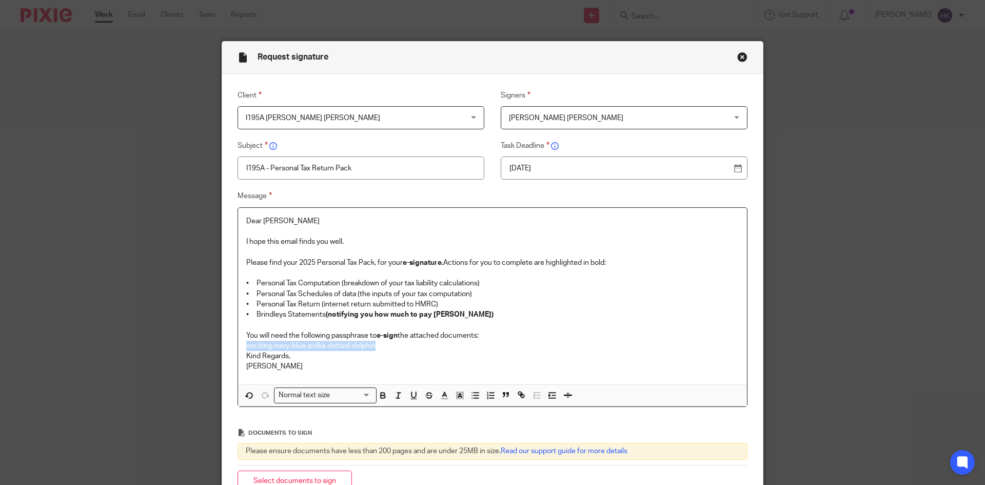
click at [229, 344] on div "Message Dear Simon I hope this email finds you well. Please find your 2025 Pers…" at bounding box center [485, 298] width 526 height 217
click at [301, 397] on div "Normal text size" at bounding box center [323, 394] width 97 height 13
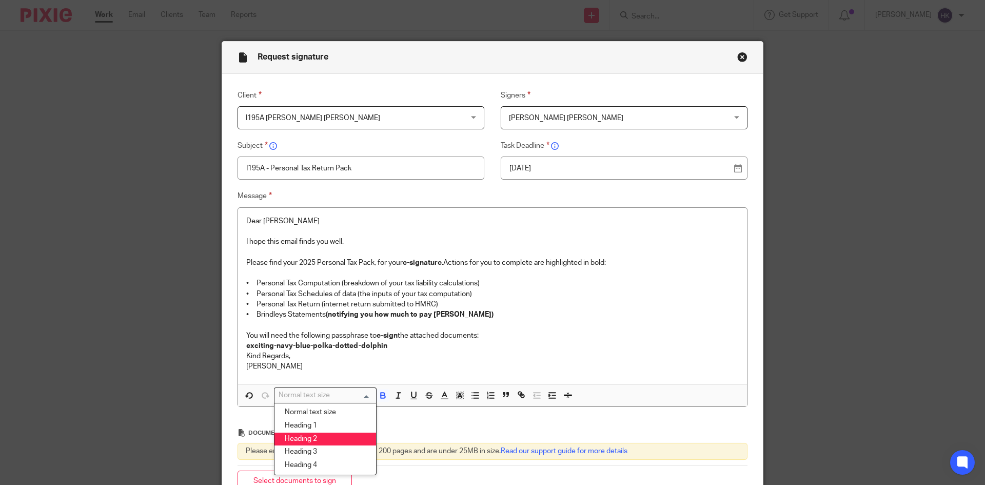
click at [314, 435] on li "Heading 2" at bounding box center [326, 439] width 102 height 13
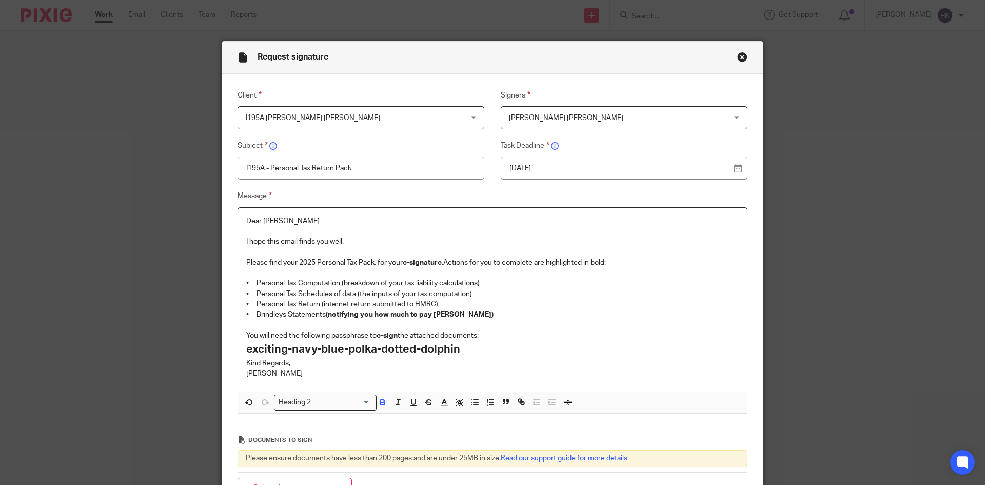
click at [489, 334] on p "You will need the following passphrase to e-sign the attached documents:" at bounding box center [492, 335] width 493 height 10
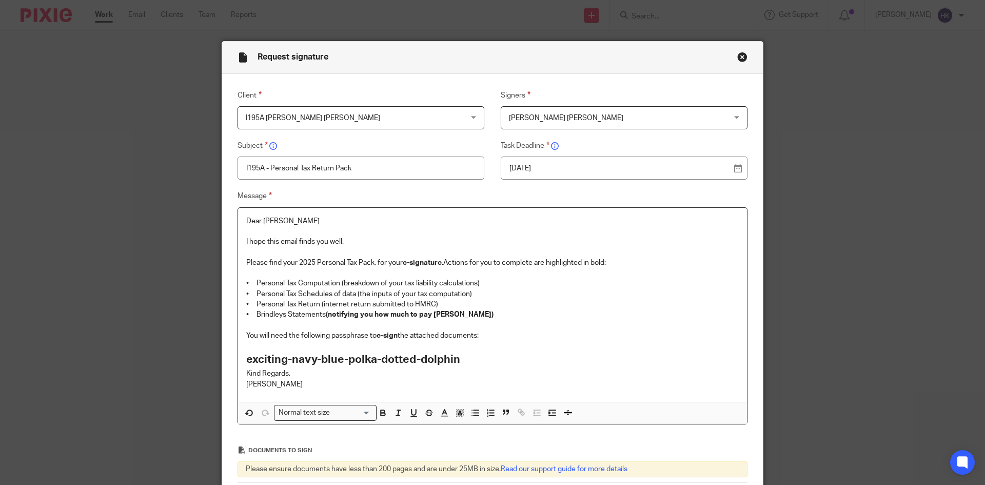
click at [474, 354] on h2 "exciting-navy-blue-polka-dotted-dolphin" at bounding box center [492, 359] width 493 height 17
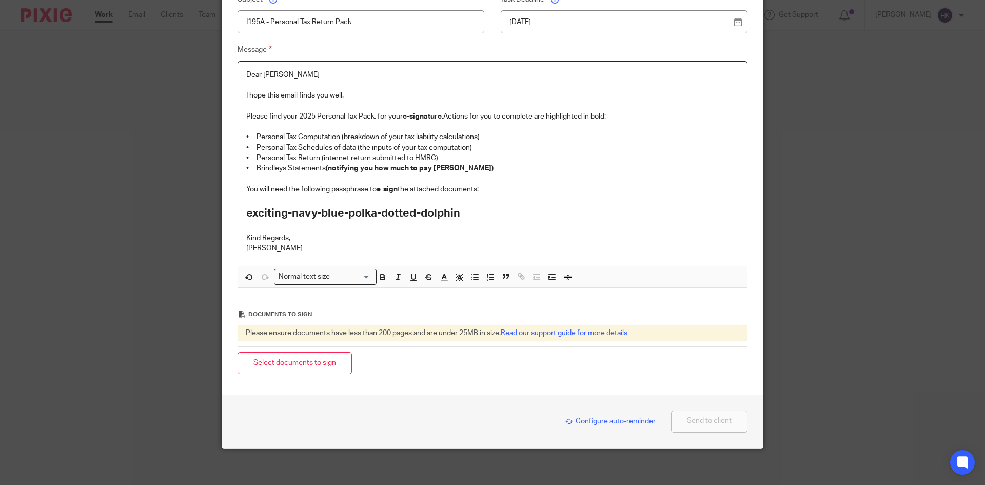
scroll to position [151, 0]
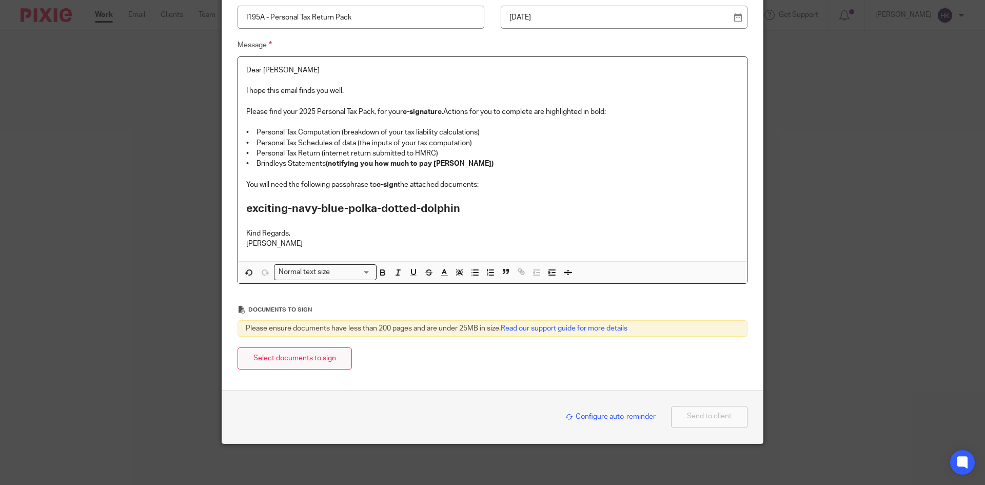
click at [254, 361] on button "Select documents to sign" at bounding box center [295, 358] width 114 height 22
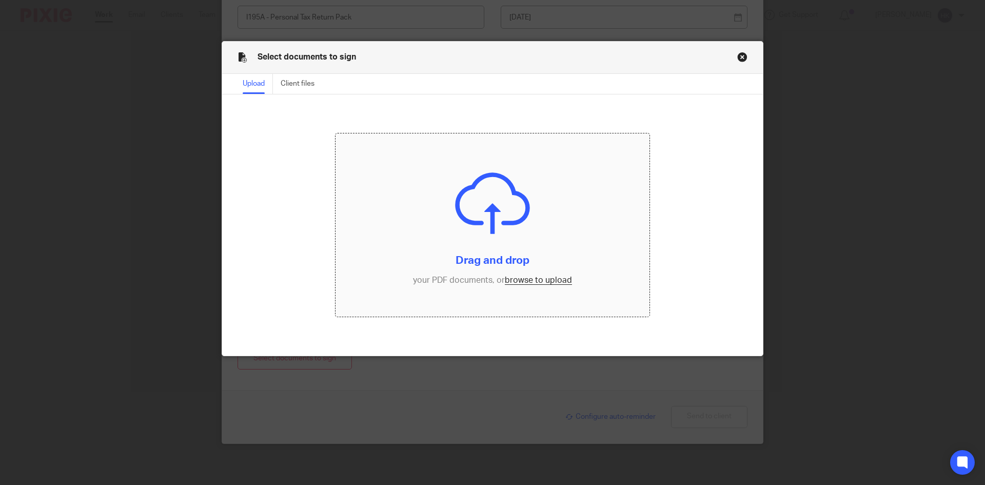
click at [539, 280] on input "file" at bounding box center [493, 225] width 315 height 184
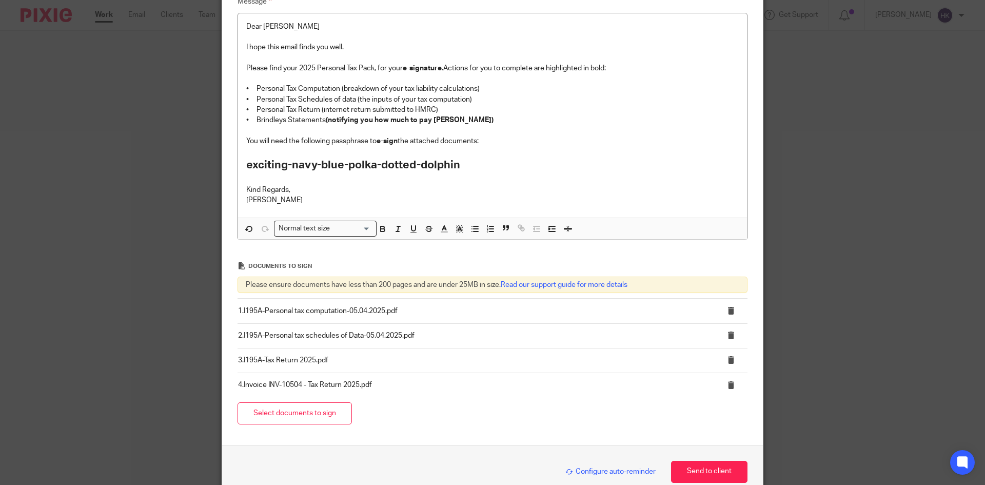
scroll to position [249, 0]
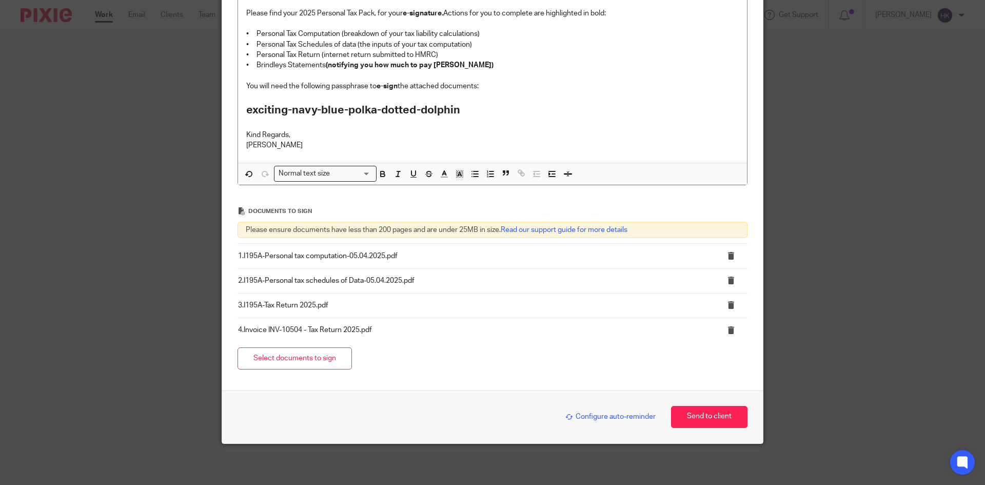
drag, startPoint x: 592, startPoint y: 417, endPoint x: 591, endPoint y: 410, distance: 7.2
click at [592, 417] on span "Configure auto-reminder" at bounding box center [610, 416] width 90 height 7
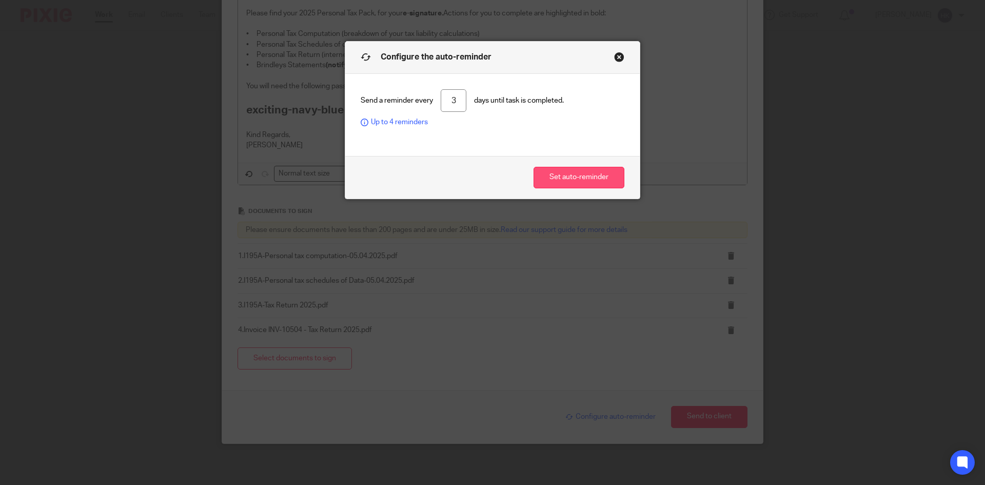
click at [558, 179] on button "Set auto-reminder" at bounding box center [579, 178] width 91 height 22
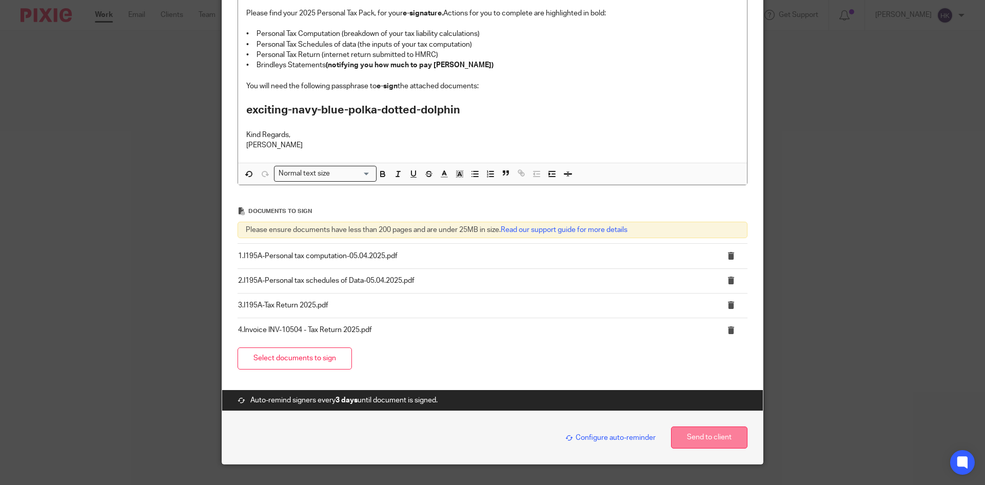
click at [718, 433] on button "Send to client" at bounding box center [709, 437] width 76 height 22
